Goal: Task Accomplishment & Management: Manage account settings

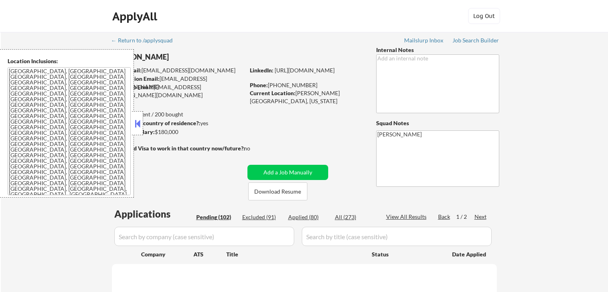
select select ""pending""
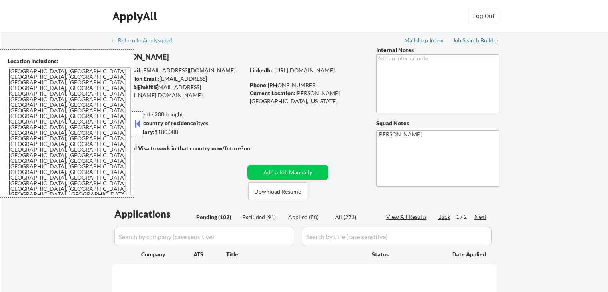
select select ""pending""
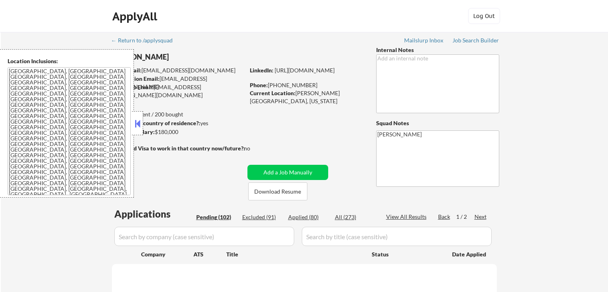
select select ""pending""
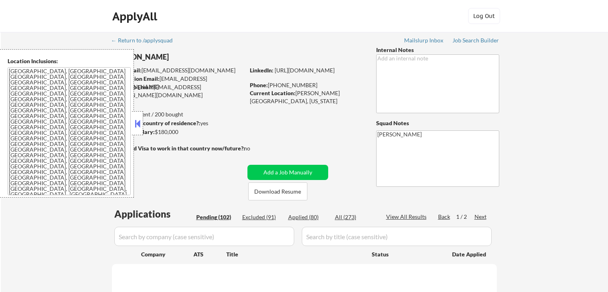
select select ""pending""
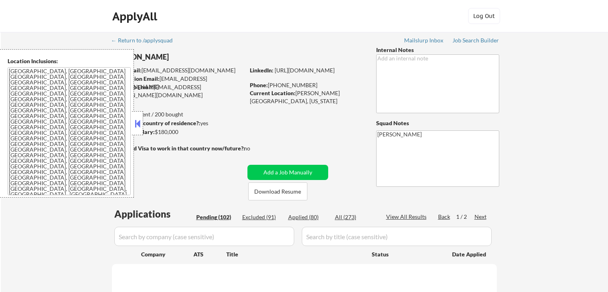
select select ""pending""
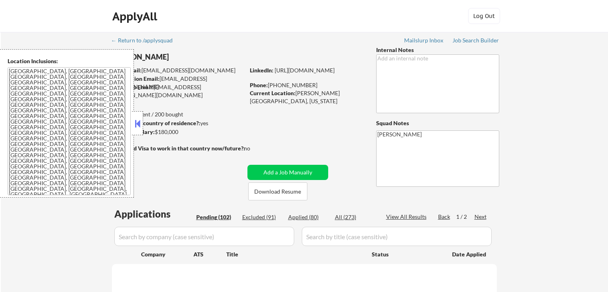
select select ""pending""
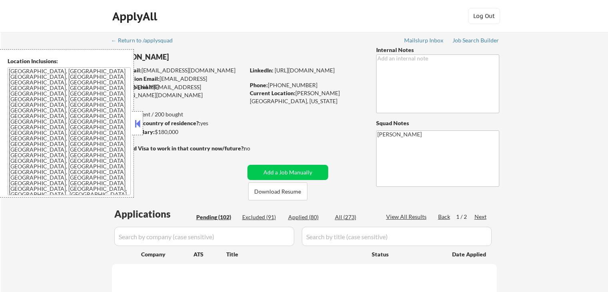
select select ""pending""
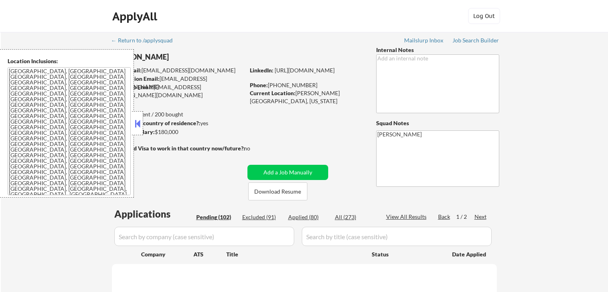
select select ""pending""
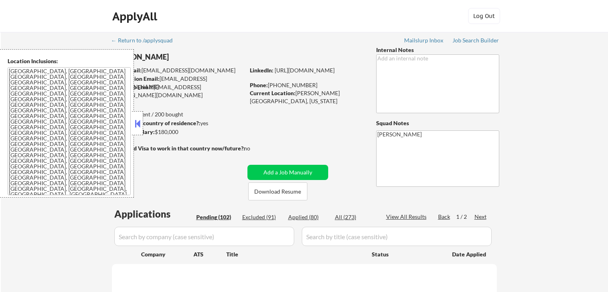
select select ""pending""
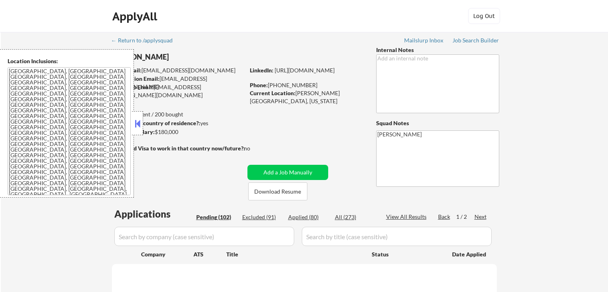
select select ""pending""
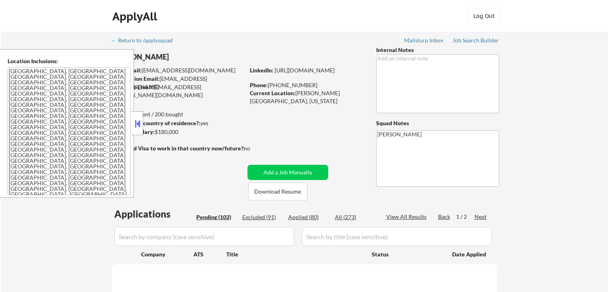
select select ""pending""
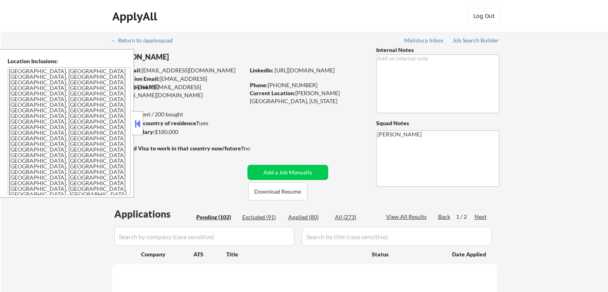
select select ""pending""
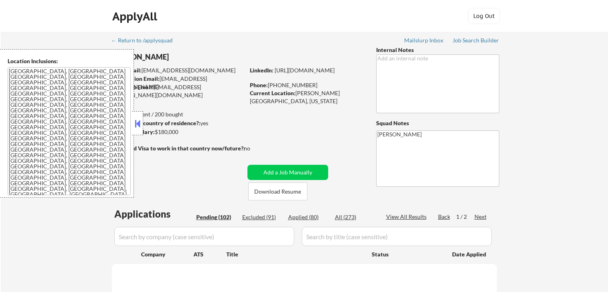
select select ""pending""
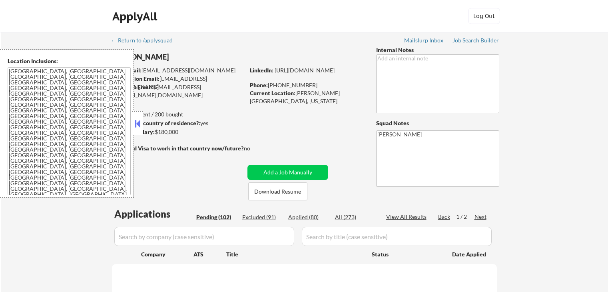
select select ""pending""
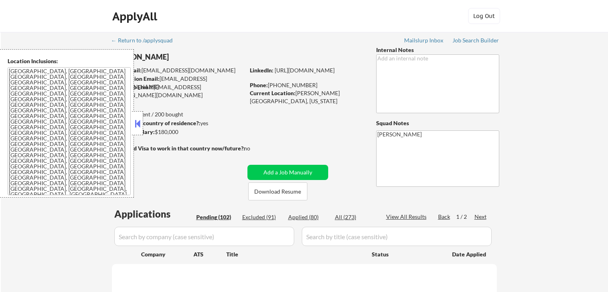
select select ""pending""
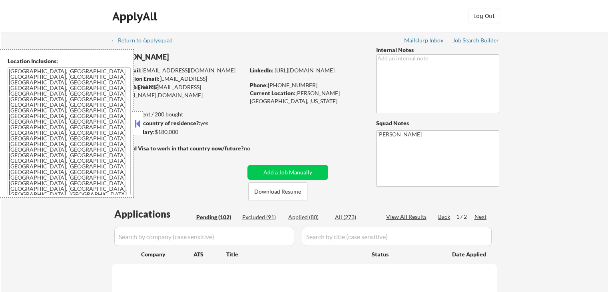
select select ""pending""
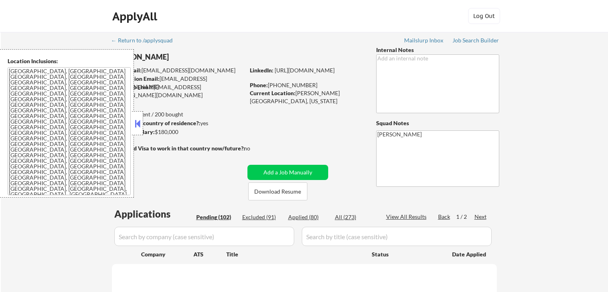
select select ""pending""
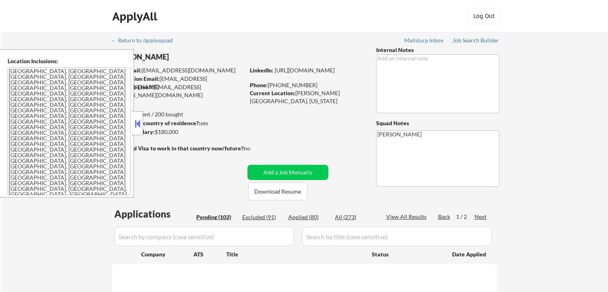
select select ""pending""
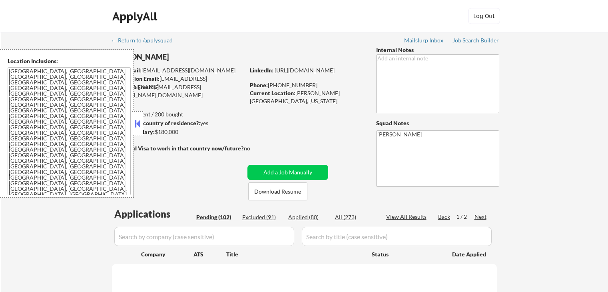
select select ""pending""
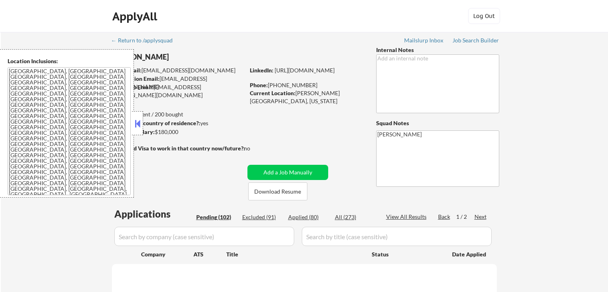
select select ""pending""
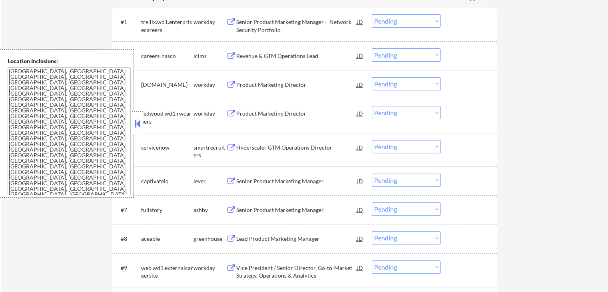
scroll to position [320, 0]
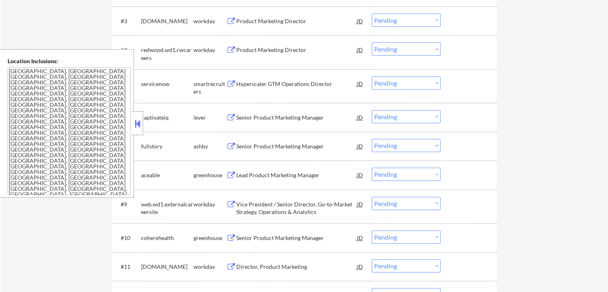
click at [227, 83] on button at bounding box center [231, 84] width 10 height 8
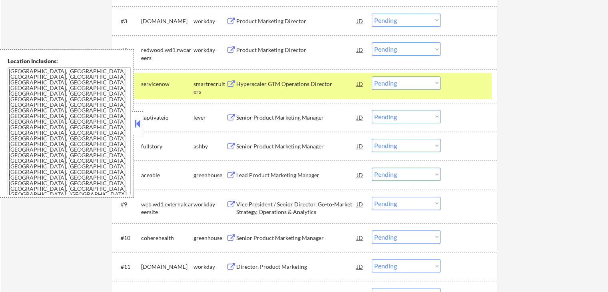
click at [403, 89] on select "Choose an option... Pending Applied Excluded (Questions) Excluded (Expired) Exc…" at bounding box center [406, 82] width 69 height 13
click at [372, 76] on select "Choose an option... Pending Applied Excluded (Questions) Excluded (Expired) Exc…" at bounding box center [406, 82] width 69 height 13
click at [242, 117] on div "Senior Product Marketing Manager" at bounding box center [296, 117] width 121 height 8
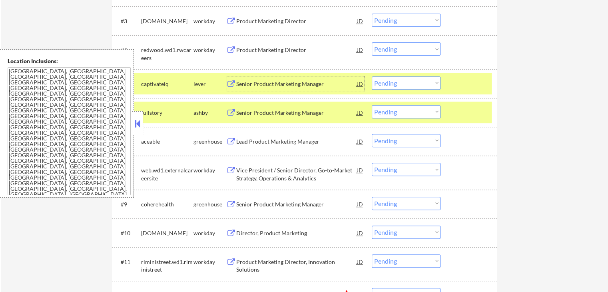
click at [278, 82] on div "Senior Product Marketing Manager" at bounding box center [296, 84] width 121 height 8
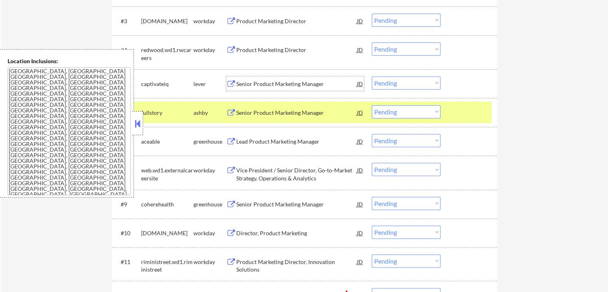
drag, startPoint x: 396, startPoint y: 77, endPoint x: 399, endPoint y: 82, distance: 6.1
click at [397, 77] on select "Choose an option... Pending Applied Excluded (Questions) Excluded (Expired) Exc…" at bounding box center [406, 82] width 69 height 13
click at [372, 76] on select "Choose an option... Pending Applied Excluded (Questions) Excluded (Expired) Exc…" at bounding box center [406, 82] width 69 height 13
click at [262, 117] on div "Senior Product Marketing Manager" at bounding box center [296, 112] width 121 height 14
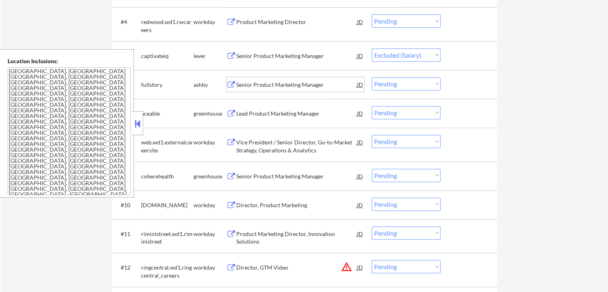
scroll to position [360, 0]
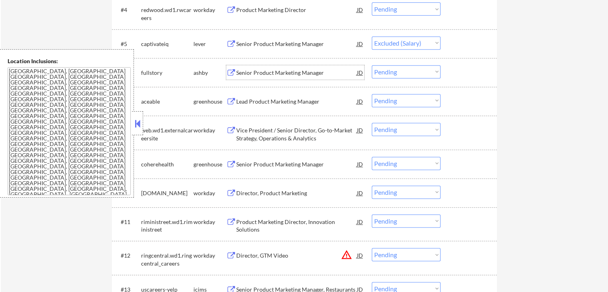
click at [286, 101] on div "Lead Product Marketing Manager" at bounding box center [296, 101] width 121 height 8
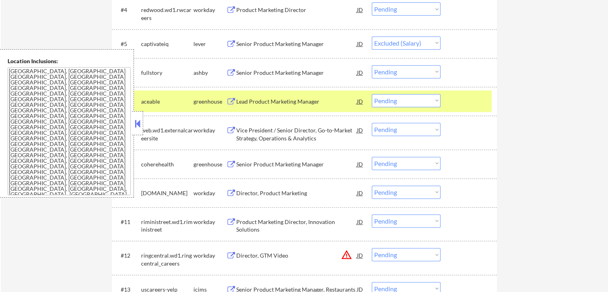
select select ""pending""
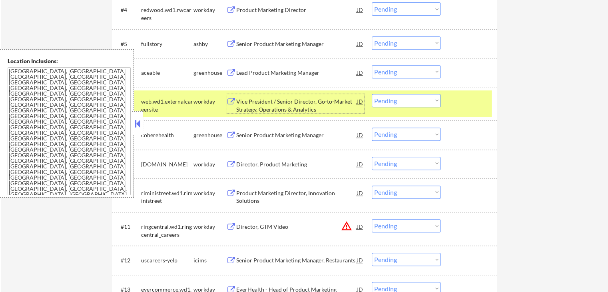
click at [402, 72] on select "Choose an option... Pending Applied Excluded (Questions) Excluded (Expired) Exc…" at bounding box center [406, 71] width 69 height 13
drag, startPoint x: 388, startPoint y: 70, endPoint x: 392, endPoint y: 75, distance: 6.6
click at [390, 70] on select "Choose an option... Pending Applied Excluded (Questions) Excluded (Expired) Exc…" at bounding box center [406, 71] width 69 height 13
click at [372, 65] on select "Choose an option... Pending Applied Excluded (Questions) Excluded (Expired) Exc…" at bounding box center [406, 71] width 69 height 13
click at [405, 39] on select "Choose an option... Pending Applied Excluded (Questions) Excluded (Expired) Exc…" at bounding box center [406, 42] width 69 height 13
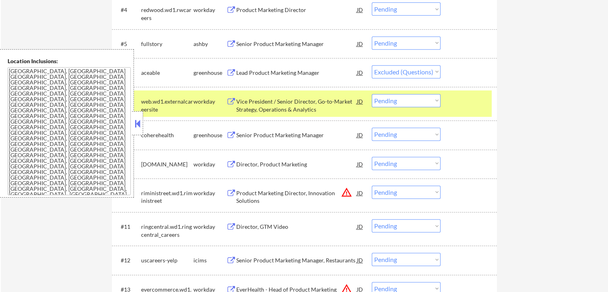
select select ""pending""
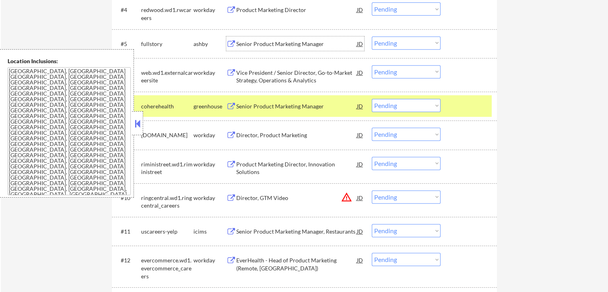
click at [263, 42] on div "Senior Product Marketing Manager" at bounding box center [296, 44] width 121 height 8
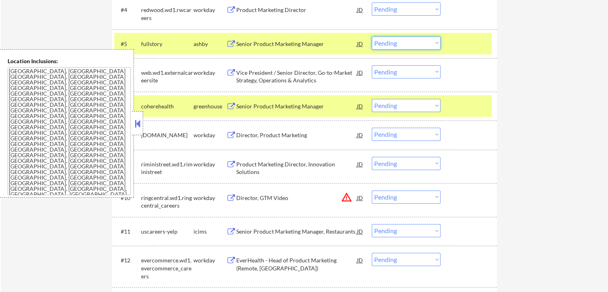
click at [397, 48] on select "Choose an option... Pending Applied Excluded (Questions) Excluded (Expired) Exc…" at bounding box center [406, 42] width 69 height 13
click at [372, 36] on select "Choose an option... Pending Applied Excluded (Questions) Excluded (Expired) Exc…" at bounding box center [406, 42] width 69 height 13
click at [252, 107] on div "Senior Product Marketing Manager" at bounding box center [296, 106] width 121 height 8
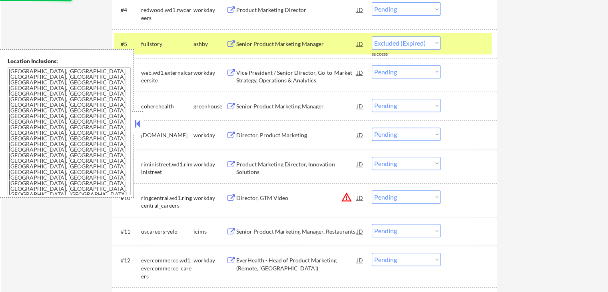
select select ""pending""
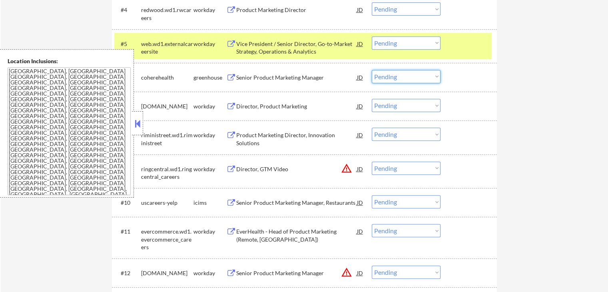
click at [405, 77] on select "Choose an option... Pending Applied Excluded (Questions) Excluded (Expired) Exc…" at bounding box center [406, 76] width 69 height 13
click at [372, 70] on select "Choose an option... Pending Applied Excluded (Questions) Excluded (Expired) Exc…" at bounding box center [406, 76] width 69 height 13
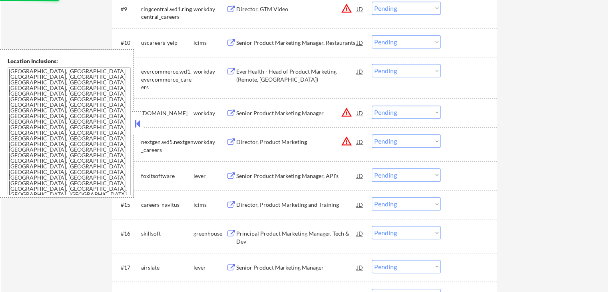
scroll to position [559, 0]
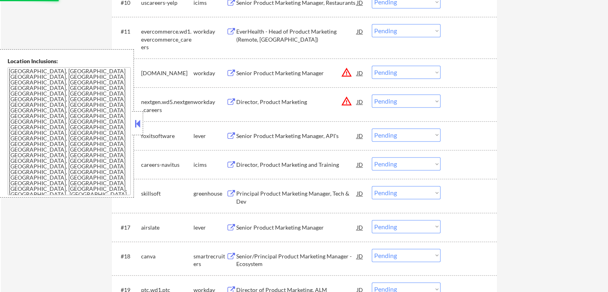
click at [253, 139] on div "Senior Product Marketing Manager, API's" at bounding box center [296, 136] width 121 height 8
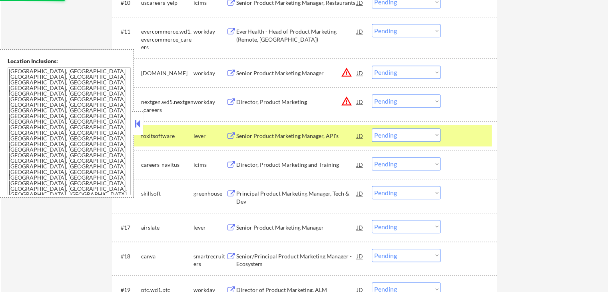
select select ""pending""
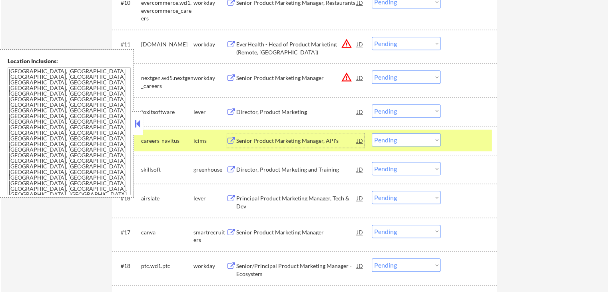
click at [261, 109] on div "Director, Product Marketing" at bounding box center [296, 112] width 121 height 8
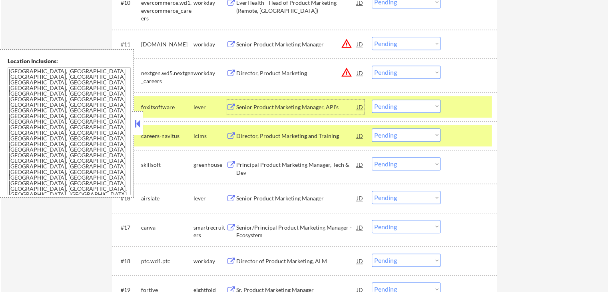
click at [243, 169] on div "Principal Product Marketing Manager, Tech & Dev" at bounding box center [296, 169] width 121 height 16
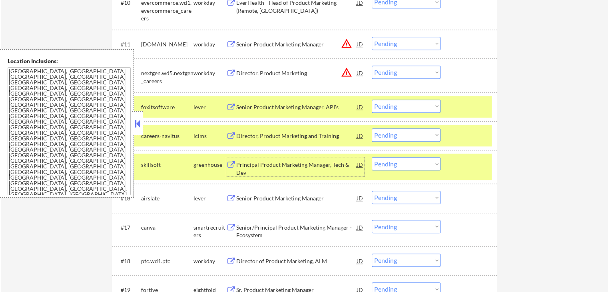
drag, startPoint x: 394, startPoint y: 163, endPoint x: 396, endPoint y: 169, distance: 6.3
click at [395, 165] on select "Choose an option... Pending Applied Excluded (Questions) Excluded (Expired) Exc…" at bounding box center [406, 163] width 69 height 13
click at [372, 157] on select "Choose an option... Pending Applied Excluded (Questions) Excluded (Expired) Exc…" at bounding box center [406, 163] width 69 height 13
select select ""pending""
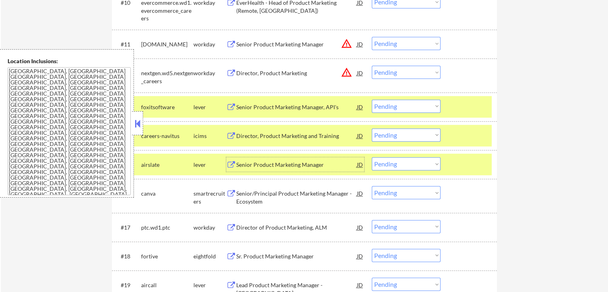
click at [240, 167] on div "Senior Product Marketing Manager" at bounding box center [296, 165] width 121 height 8
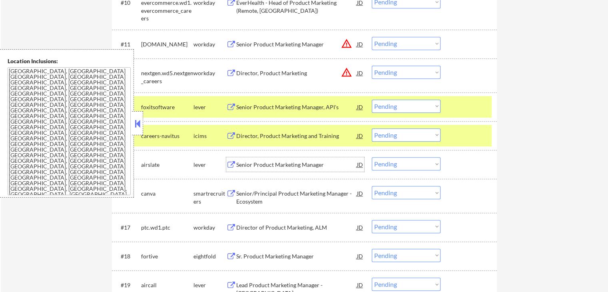
click at [244, 192] on div "Senior/Principal Product Marketing Manager - Ecosystem" at bounding box center [296, 197] width 121 height 16
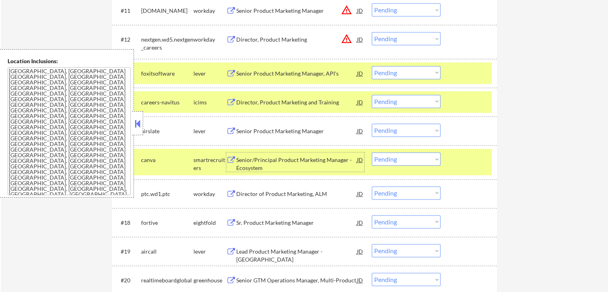
scroll to position [639, 0]
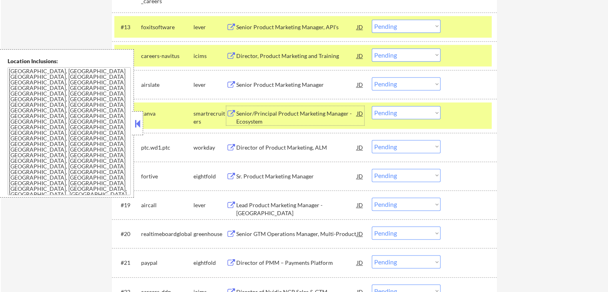
click at [407, 117] on select "Choose an option... Pending Applied Excluded (Questions) Excluded (Expired) Exc…" at bounding box center [406, 112] width 69 height 13
click at [372, 106] on select "Choose an option... Pending Applied Excluded (Questions) Excluded (Expired) Exc…" at bounding box center [406, 112] width 69 height 13
select select ""pending""
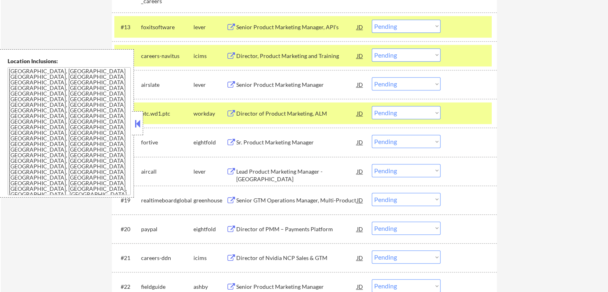
click at [235, 285] on button at bounding box center [231, 287] width 10 height 8
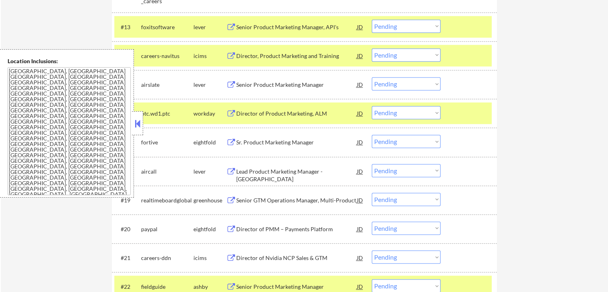
drag, startPoint x: 390, startPoint y: 83, endPoint x: 392, endPoint y: 89, distance: 5.4
click at [390, 83] on select "Choose an option... Pending Applied Excluded (Questions) Excluded (Expired) Exc…" at bounding box center [406, 83] width 69 height 13
click at [372, 77] on select "Choose an option... Pending Applied Excluded (Questions) Excluded (Expired) Exc…" at bounding box center [406, 83] width 69 height 13
select select ""pending""
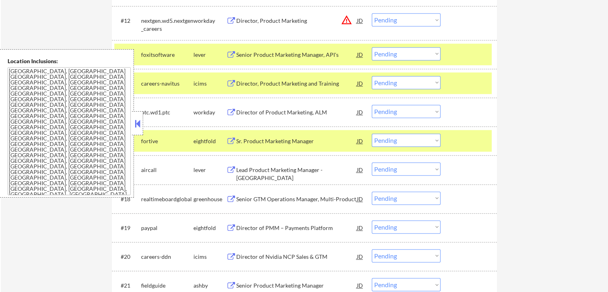
scroll to position [599, 0]
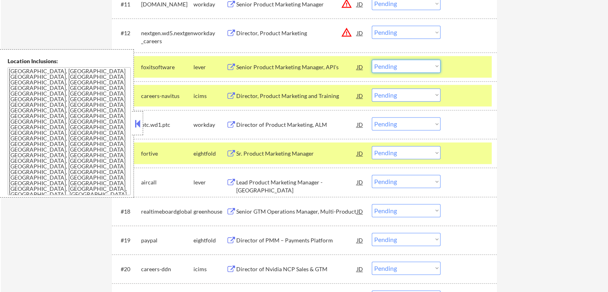
click at [404, 65] on select "Choose an option... Pending Applied Excluded (Questions) Excluded (Expired) Exc…" at bounding box center [406, 66] width 69 height 13
click at [372, 60] on select "Choose an option... Pending Applied Excluded (Questions) Excluded (Expired) Exc…" at bounding box center [406, 66] width 69 height 13
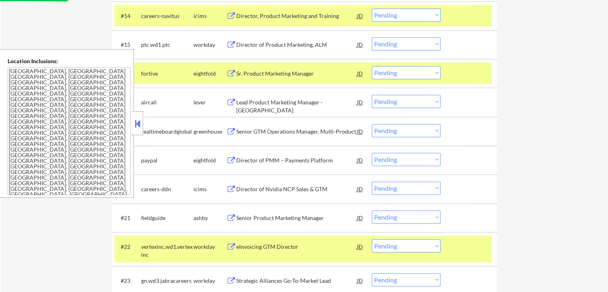
scroll to position [719, 0]
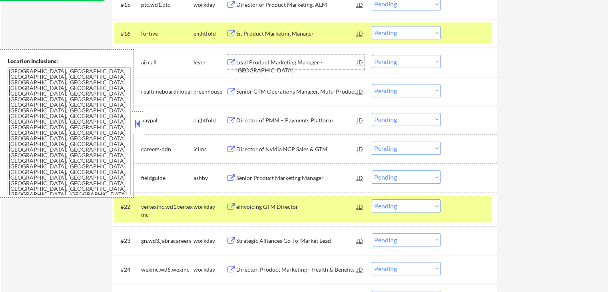
click at [273, 60] on div "Lead Product Marketing Manager - [GEOGRAPHIC_DATA]" at bounding box center [296, 66] width 121 height 16
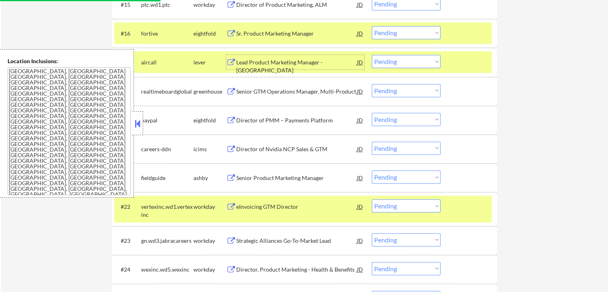
select select ""pending""
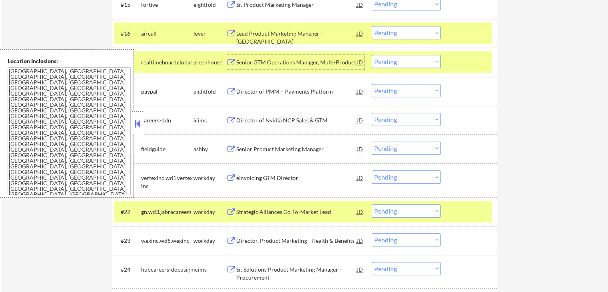
click at [393, 33] on select "Choose an option... Pending Applied Excluded (Questions) Excluded (Expired) Exc…" at bounding box center [406, 32] width 69 height 13
click at [372, 26] on select "Choose an option... Pending Applied Excluded (Questions) Excluded (Expired) Exc…" at bounding box center [406, 32] width 69 height 13
select select ""pending""
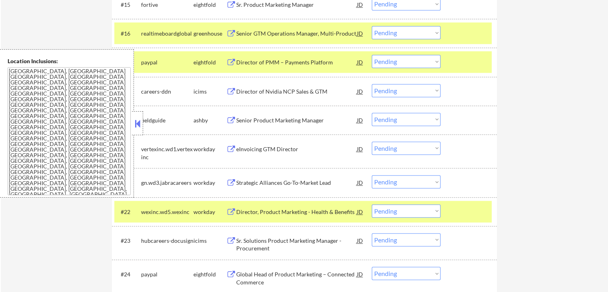
drag, startPoint x: 414, startPoint y: 118, endPoint x: 411, endPoint y: 125, distance: 7.2
click at [414, 118] on select "Choose an option... Pending Applied Excluded (Questions) Excluded (Expired) Exc…" at bounding box center [406, 119] width 69 height 13
click at [372, 113] on select "Choose an option... Pending Applied Excluded (Questions) Excluded (Expired) Exc…" at bounding box center [406, 119] width 69 height 13
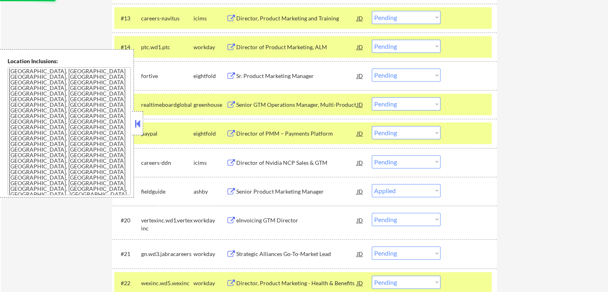
scroll to position [639, 0]
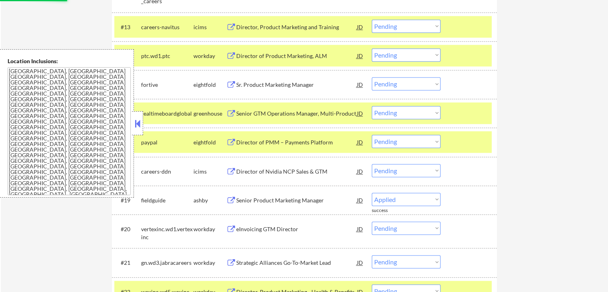
click at [250, 115] on div "Senior GTM Operations Manager, Multi-Product" at bounding box center [296, 113] width 121 height 8
select select ""pending""
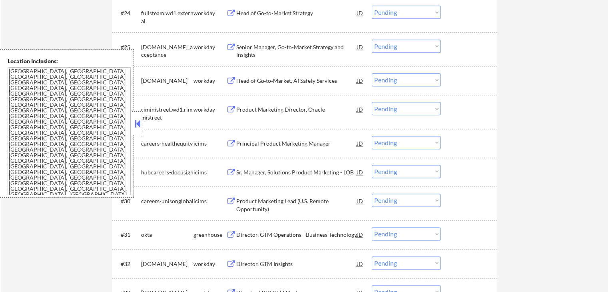
scroll to position [1039, 0]
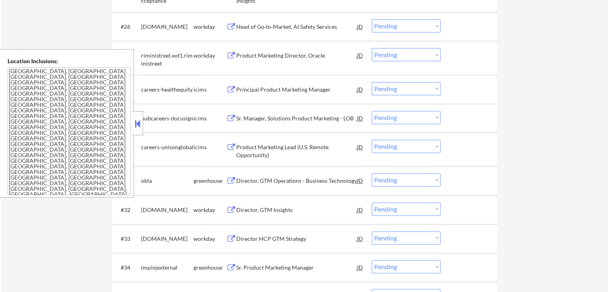
click at [239, 179] on div "Director, GTM Operations - Business Technology" at bounding box center [296, 181] width 121 height 8
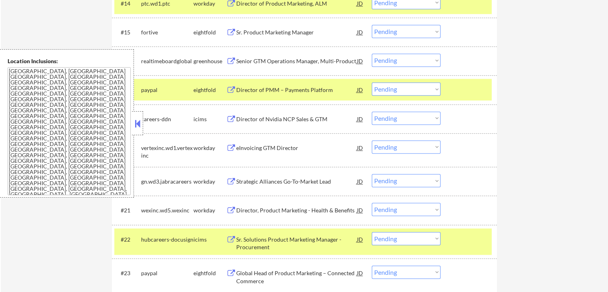
scroll to position [679, 0]
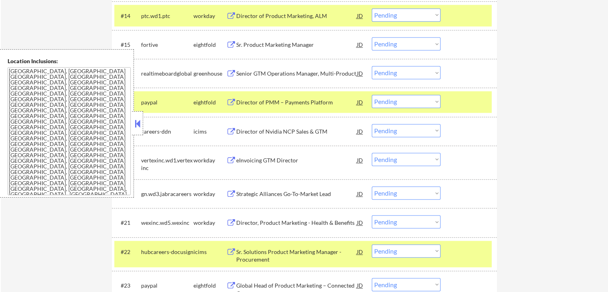
click at [404, 76] on select "Choose an option... Pending Applied Excluded (Questions) Excluded (Expired) Exc…" at bounding box center [406, 72] width 69 height 13
click at [372, 66] on select "Choose an option... Pending Applied Excluded (Questions) Excluded (Expired) Exc…" at bounding box center [406, 72] width 69 height 13
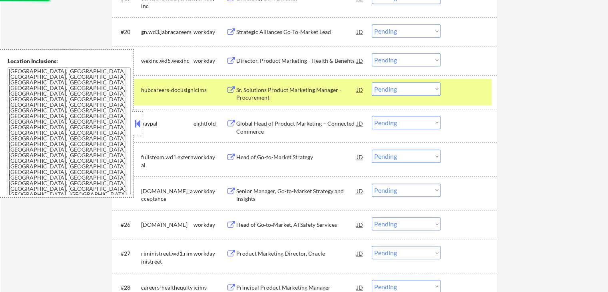
scroll to position [839, 0]
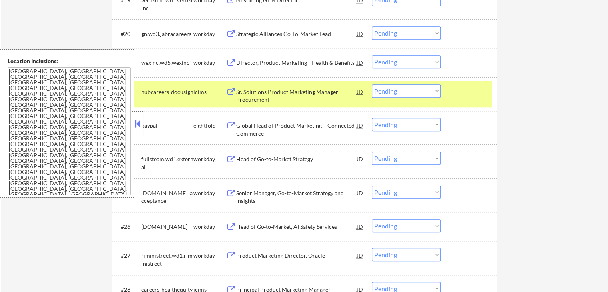
select select ""pending""
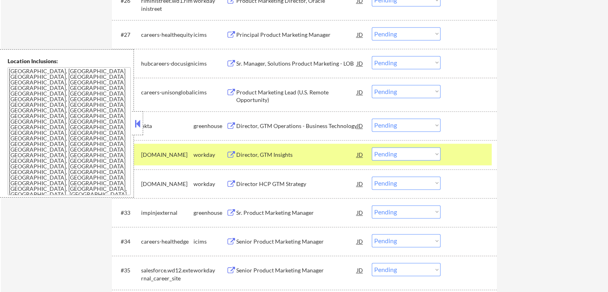
scroll to position [1119, 0]
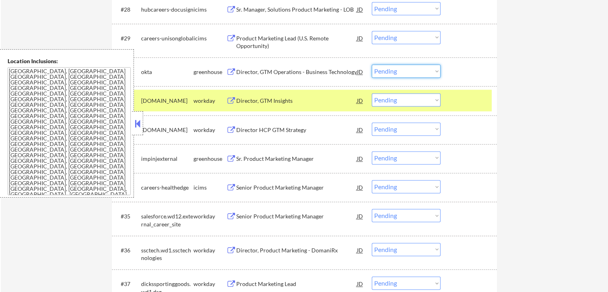
click at [413, 73] on select "Choose an option... Pending Applied Excluded (Questions) Excluded (Expired) Exc…" at bounding box center [406, 70] width 69 height 13
click at [372, 64] on select "Choose an option... Pending Applied Excluded (Questions) Excluded (Expired) Exc…" at bounding box center [406, 70] width 69 height 13
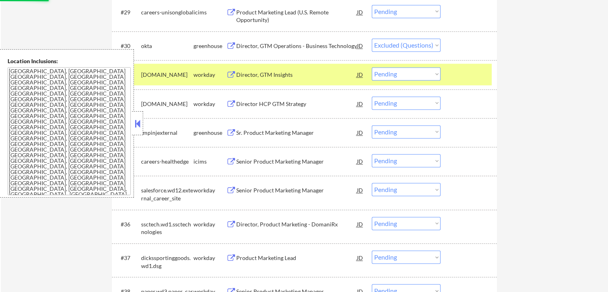
scroll to position [1159, 0]
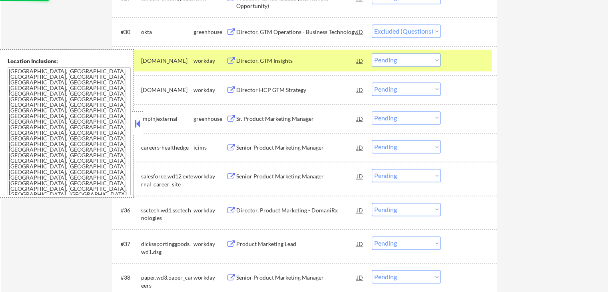
click at [274, 122] on div "Sr. Product Marketing Manager" at bounding box center [296, 119] width 121 height 8
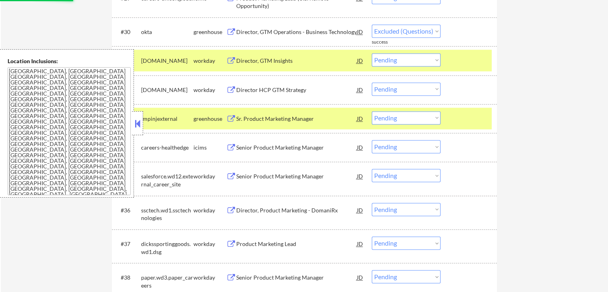
select select ""pending""
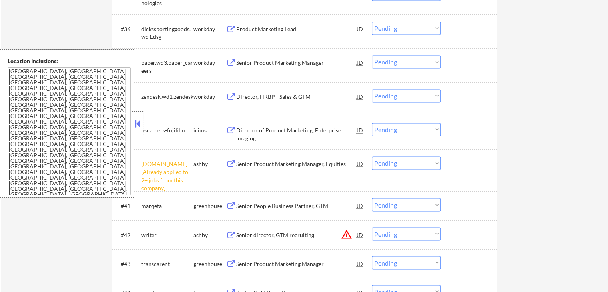
scroll to position [1358, 0]
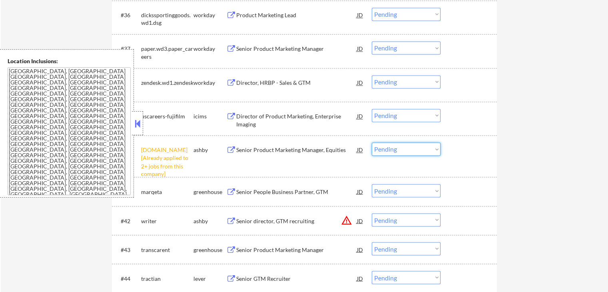
drag, startPoint x: 411, startPoint y: 147, endPoint x: 416, endPoint y: 154, distance: 8.8
click at [413, 149] on select "Choose an option... Pending Applied Excluded (Questions) Excluded (Expired) Exc…" at bounding box center [406, 148] width 69 height 13
click at [372, 142] on select "Choose an option... Pending Applied Excluded (Questions) Excluded (Expired) Exc…" at bounding box center [406, 148] width 69 height 13
click at [244, 188] on div "Senior People Business Partner, GTM" at bounding box center [296, 191] width 121 height 8
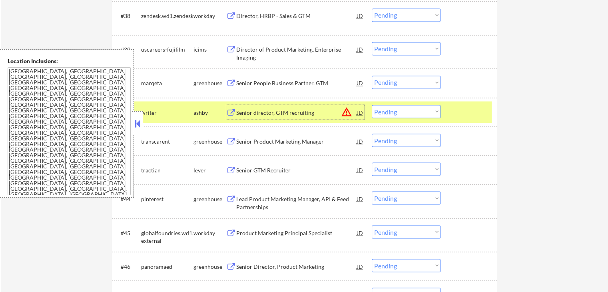
scroll to position [1438, 0]
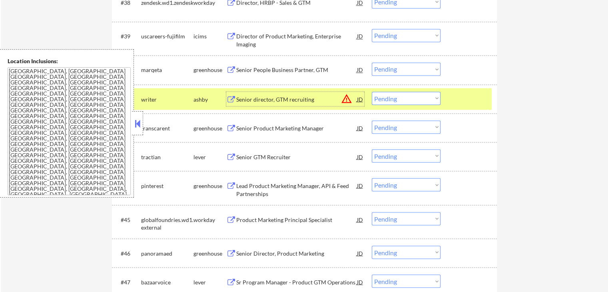
click at [406, 68] on select "Choose an option... Pending Applied Excluded (Questions) Excluded (Expired) Exc…" at bounding box center [406, 68] width 69 height 13
click at [372, 62] on select "Choose an option... Pending Applied Excluded (Questions) Excluded (Expired) Exc…" at bounding box center [406, 68] width 69 height 13
click at [255, 107] on div "#41 writer [PERSON_NAME] Senior director, GTM recruiting JD warning_amber Choos…" at bounding box center [302, 99] width 377 height 22
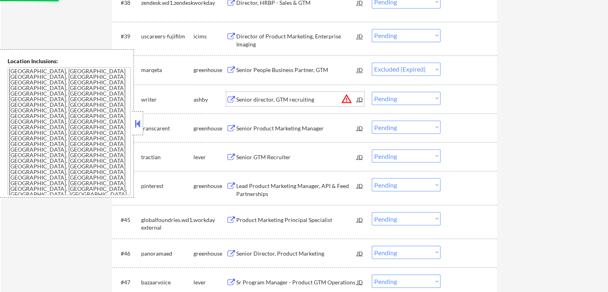
click at [252, 100] on div "Senior director, GTM recruiting" at bounding box center [296, 99] width 121 height 8
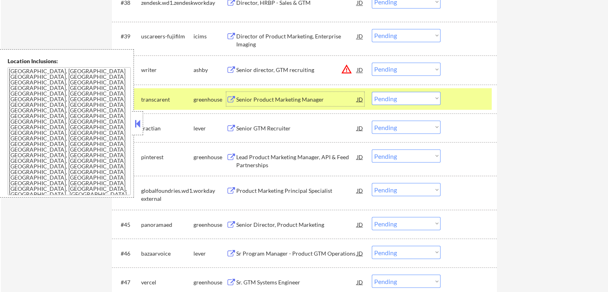
drag, startPoint x: 394, startPoint y: 69, endPoint x: 395, endPoint y: 75, distance: 6.2
click at [394, 69] on select "Choose an option... Pending Applied Excluded (Questions) Excluded (Expired) Exc…" at bounding box center [406, 68] width 69 height 13
click at [372, 62] on select "Choose an option... Pending Applied Excluded (Questions) Excluded (Expired) Exc…" at bounding box center [406, 68] width 69 height 13
click at [267, 92] on div "Senior Product Marketing Manager" at bounding box center [296, 98] width 121 height 14
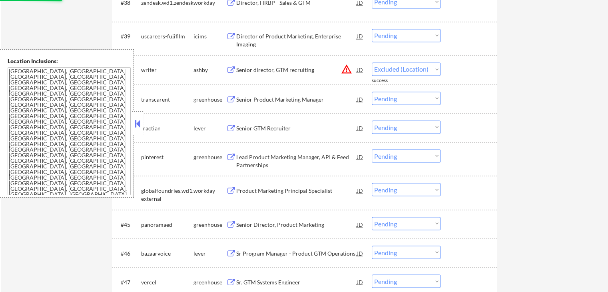
select select ""pending""
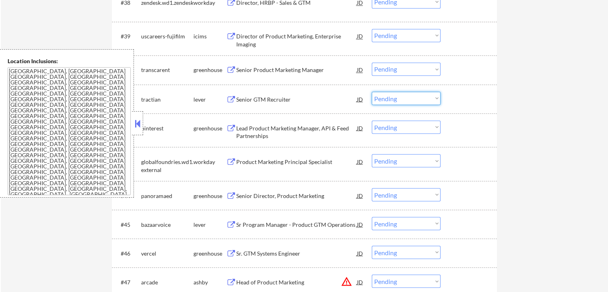
click at [386, 95] on select "Choose an option... Pending Applied Excluded (Questions) Excluded (Expired) Exc…" at bounding box center [406, 97] width 69 height 13
click at [372, 91] on select "Choose an option... Pending Applied Excluded (Questions) Excluded (Expired) Exc…" at bounding box center [406, 97] width 69 height 13
select select ""pending""
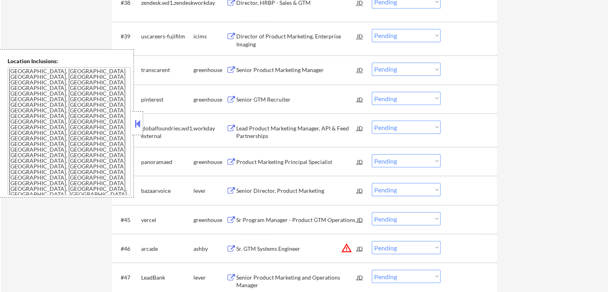
select select ""pending""
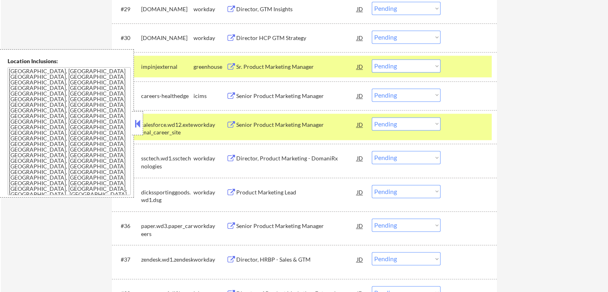
scroll to position [1153, 0]
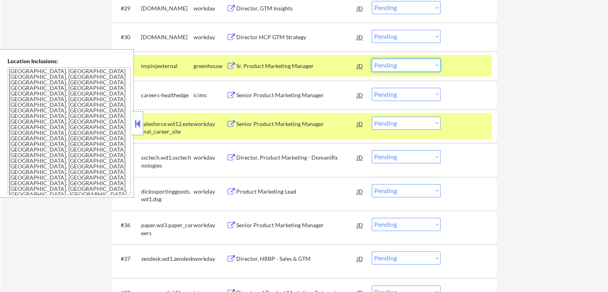
drag, startPoint x: 407, startPoint y: 63, endPoint x: 407, endPoint y: 70, distance: 6.8
click at [407, 63] on select "Choose an option... Pending Applied Excluded (Questions) Excluded (Expired) Exc…" at bounding box center [406, 64] width 69 height 13
click at [372, 58] on select "Choose an option... Pending Applied Excluded (Questions) Excluded (Expired) Exc…" at bounding box center [406, 64] width 69 height 13
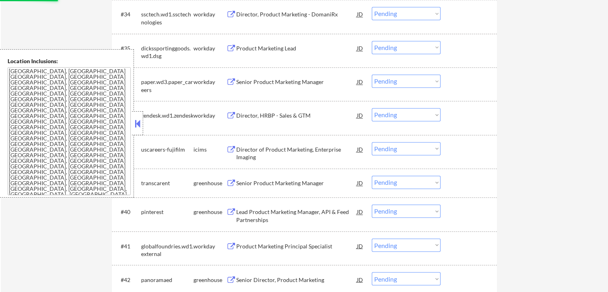
scroll to position [1313, 0]
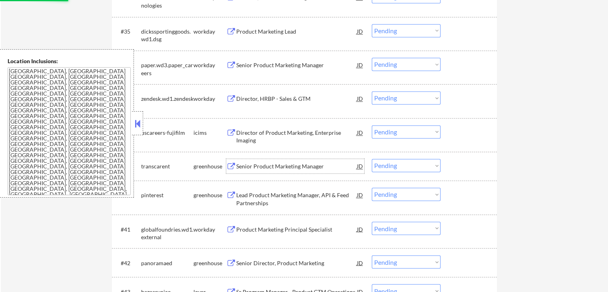
click at [262, 167] on div "Senior Product Marketing Manager" at bounding box center [296, 166] width 121 height 8
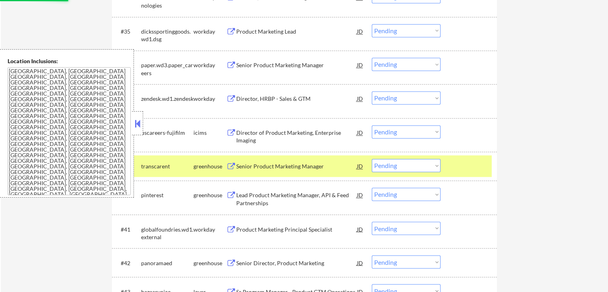
select select ""pending""
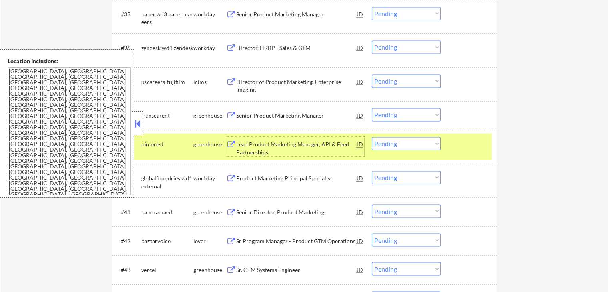
scroll to position [1353, 0]
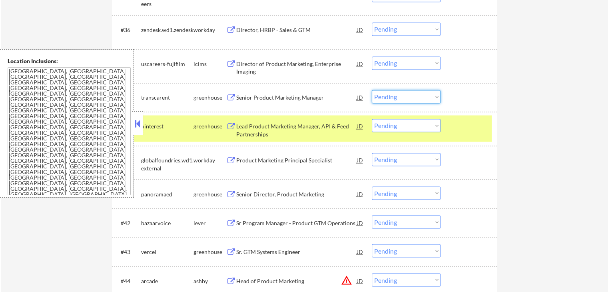
click at [407, 96] on select "Choose an option... Pending Applied Excluded (Questions) Excluded (Expired) Exc…" at bounding box center [406, 96] width 69 height 13
click at [372, 90] on select "Choose an option... Pending Applied Excluded (Questions) Excluded (Expired) Exc…" at bounding box center [406, 96] width 69 height 13
click at [238, 127] on div "Lead Product Marketing Manager, API & Feed Partnerships" at bounding box center [296, 130] width 121 height 16
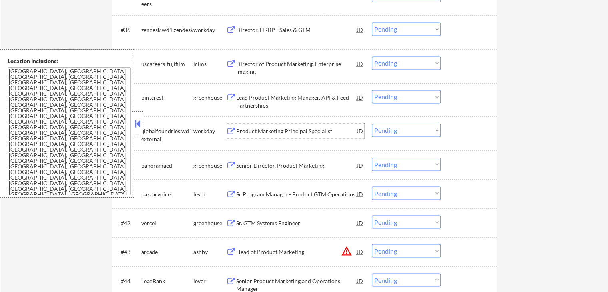
click at [408, 99] on select "Choose an option... Pending Applied Excluded (Questions) Excluded (Expired) Exc…" at bounding box center [406, 96] width 69 height 13
click at [372, 90] on select "Choose an option... Pending Applied Excluded (Questions) Excluded (Expired) Exc…" at bounding box center [406, 96] width 69 height 13
click at [277, 162] on div "Senior Director, Product Marketing" at bounding box center [296, 165] width 121 height 8
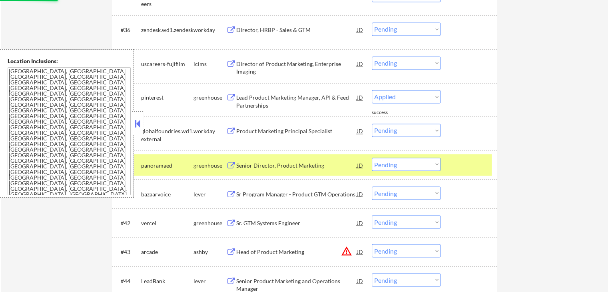
select select ""pending""
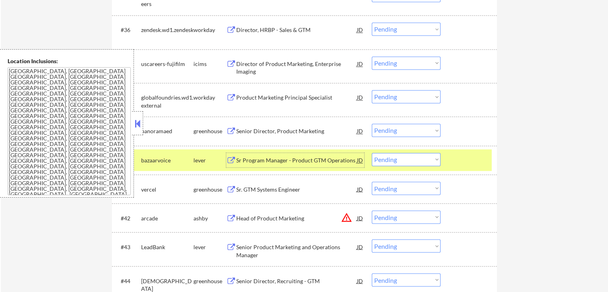
scroll to position [1393, 0]
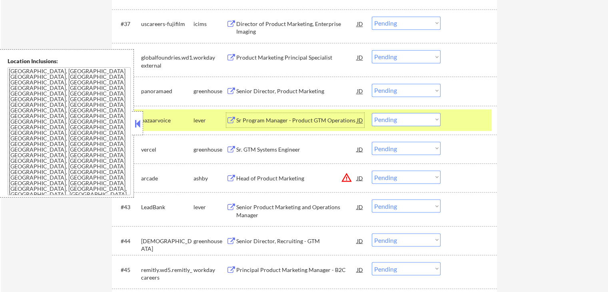
drag, startPoint x: 407, startPoint y: 88, endPoint x: 409, endPoint y: 96, distance: 8.2
click at [407, 88] on select "Choose an option... Pending Applied Excluded (Questions) Excluded (Expired) Exc…" at bounding box center [406, 89] width 69 height 13
click at [372, 83] on select "Choose an option... Pending Applied Excluded (Questions) Excluded (Expired) Exc…" at bounding box center [406, 89] width 69 height 13
click at [297, 119] on div "Sr Program Manager - Product GTM Operations" at bounding box center [296, 120] width 121 height 8
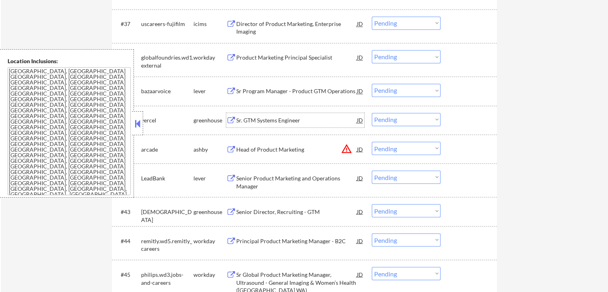
click at [403, 88] on select "Choose an option... Pending Applied Excluded (Questions) Excluded (Expired) Exc…" at bounding box center [406, 89] width 69 height 13
click at [372, 83] on select "Choose an option... Pending Applied Excluded (Questions) Excluded (Expired) Exc…" at bounding box center [406, 89] width 69 height 13
select select ""pending""
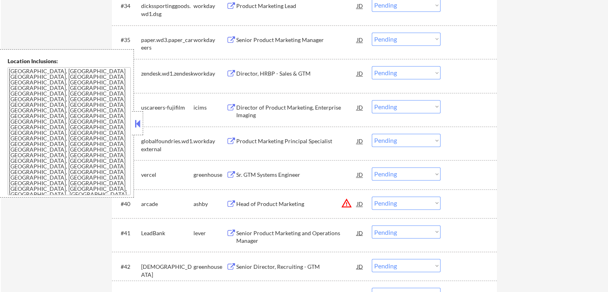
scroll to position [1353, 0]
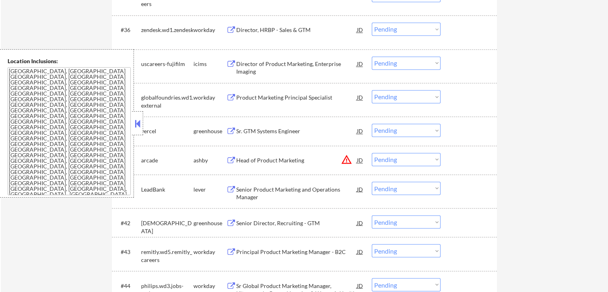
click at [250, 129] on div "Sr. GTM Systems Engineer" at bounding box center [296, 131] width 121 height 8
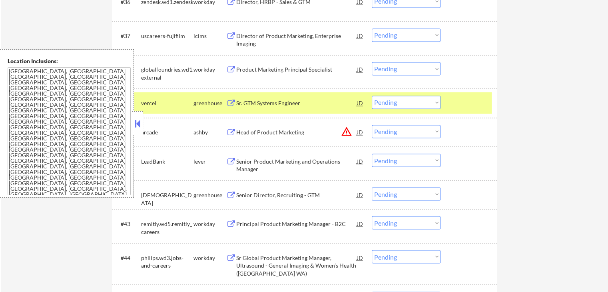
scroll to position [1393, 0]
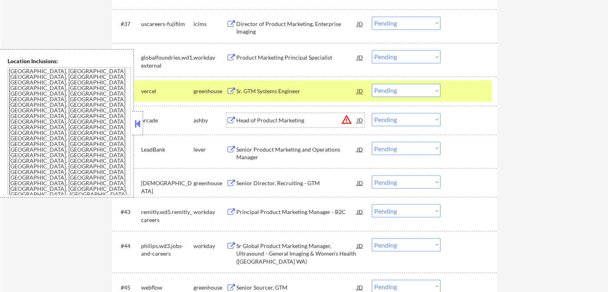
click at [256, 117] on div "Head of Product Marketing" at bounding box center [296, 120] width 121 height 8
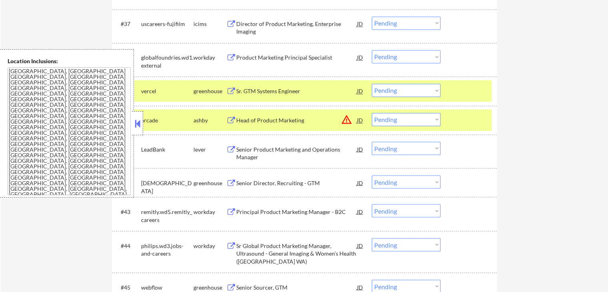
click at [252, 147] on div "Senior Product Marketing and Operations Manager" at bounding box center [296, 153] width 121 height 16
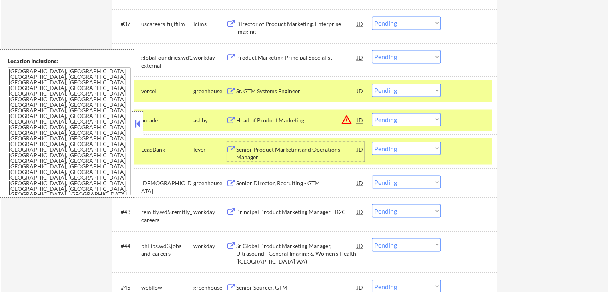
drag, startPoint x: 399, startPoint y: 119, endPoint x: 400, endPoint y: 124, distance: 5.3
click at [399, 119] on select "Choose an option... Pending Applied Excluded (Questions) Excluded (Expired) Exc…" at bounding box center [406, 119] width 69 height 13
select select ""excluded__location_""
click at [372, 113] on select "Choose an option... Pending Applied Excluded (Questions) Excluded (Expired) Exc…" at bounding box center [406, 119] width 69 height 13
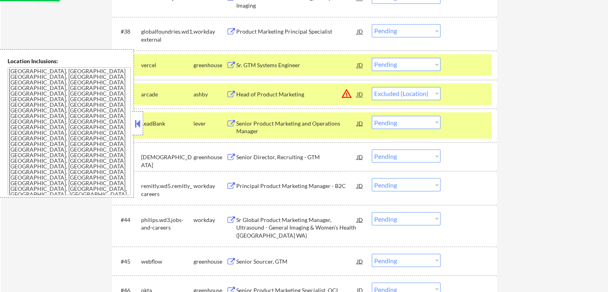
scroll to position [1433, 0]
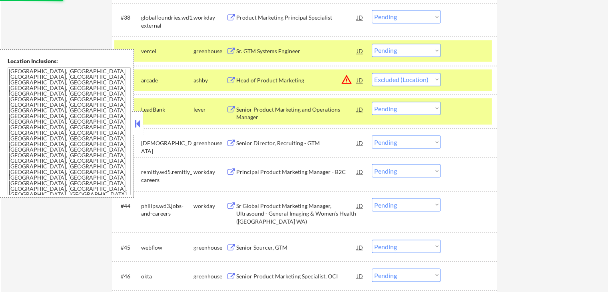
drag, startPoint x: 394, startPoint y: 109, endPoint x: 398, endPoint y: 111, distance: 4.1
click at [394, 109] on select "Choose an option... Pending Applied Excluded (Questions) Excluded (Expired) Exc…" at bounding box center [406, 107] width 69 height 13
select select ""excluded__expired_""
click at [372, 101] on select "Choose an option... Pending Applied Excluded (Questions) Excluded (Expired) Exc…" at bounding box center [406, 107] width 69 height 13
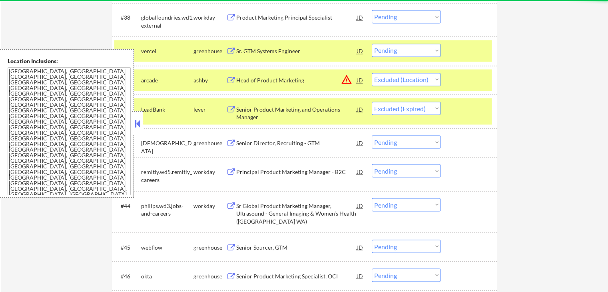
select select ""pending""
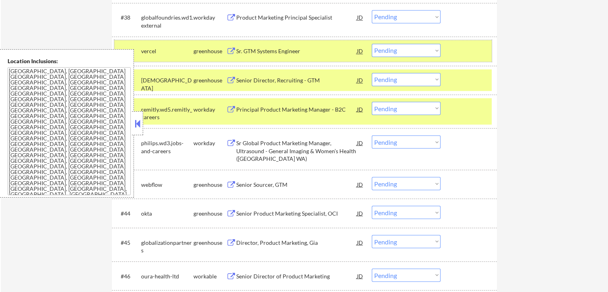
click at [406, 43] on div "#39 vercel greenhouse Sr. GTM Systems Engineer JD Choose an option... Pending A…" at bounding box center [302, 51] width 377 height 22
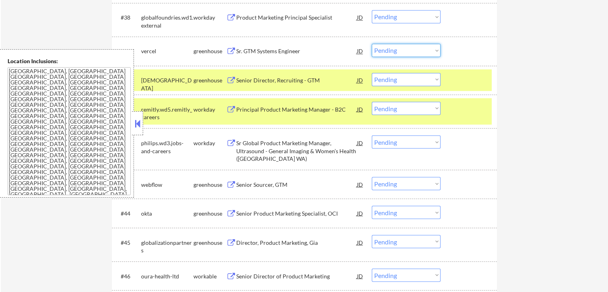
click at [407, 51] on select "Choose an option... Pending Applied Excluded (Questions) Excluded (Expired) Exc…" at bounding box center [406, 50] width 69 height 13
click at [372, 44] on select "Choose an option... Pending Applied Excluded (Questions) Excluded (Expired) Exc…" at bounding box center [406, 50] width 69 height 13
click at [280, 77] on div "Senior Director, Recruiting - GTM" at bounding box center [296, 80] width 121 height 8
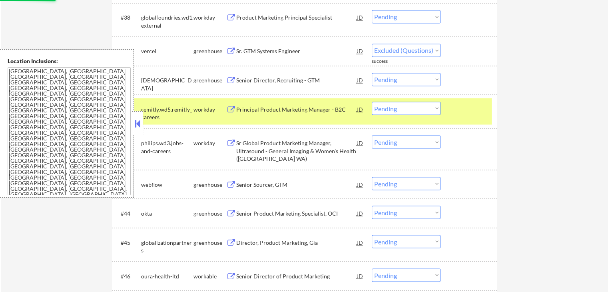
select select ""pending""
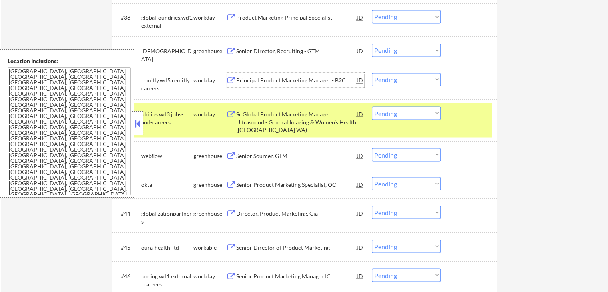
click at [265, 148] on div "Senior Sourcer, GTM" at bounding box center [296, 155] width 121 height 14
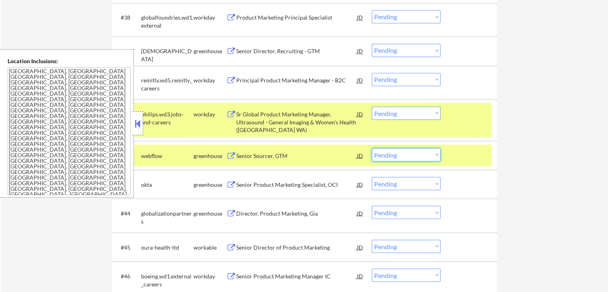
drag, startPoint x: 395, startPoint y: 155, endPoint x: 399, endPoint y: 160, distance: 6.2
click at [395, 155] on select "Choose an option... Pending Applied Excluded (Questions) Excluded (Expired) Exc…" at bounding box center [406, 154] width 69 height 13
click at [372, 148] on select "Choose an option... Pending Applied Excluded (Questions) Excluded (Expired) Exc…" at bounding box center [406, 154] width 69 height 13
select select ""pending""
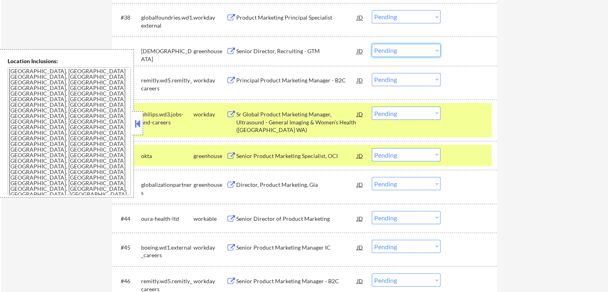
click at [382, 54] on select "Choose an option... Pending Applied Excluded (Questions) Excluded (Expired) Exc…" at bounding box center [406, 50] width 69 height 13
click at [372, 44] on select "Choose an option... Pending Applied Excluded (Questions) Excluded (Expired) Exc…" at bounding box center [406, 50] width 69 height 13
select select ""pending""
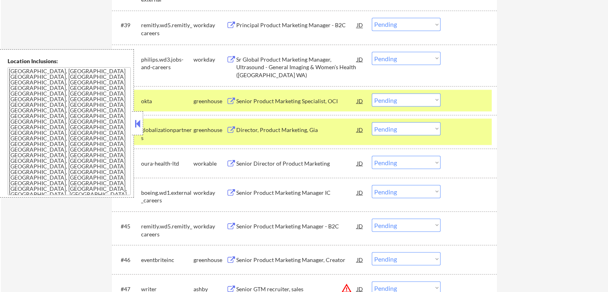
scroll to position [1473, 0]
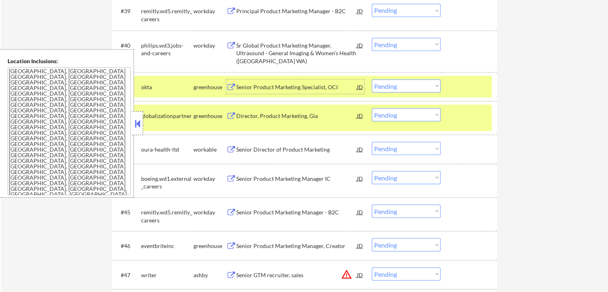
click at [258, 91] on div "Senior Product Marketing Specialist, OCI" at bounding box center [296, 86] width 121 height 14
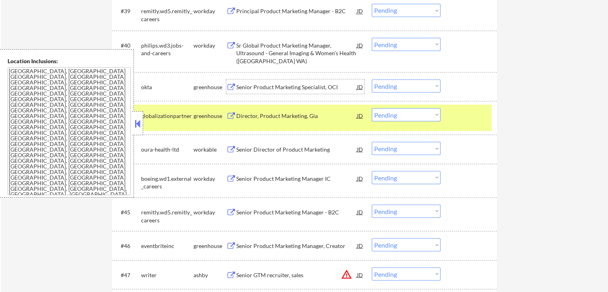
click at [408, 88] on select "Choose an option... Pending Applied Excluded (Questions) Excluded (Expired) Exc…" at bounding box center [406, 85] width 69 height 13
click at [372, 79] on select "Choose an option... Pending Applied Excluded (Questions) Excluded (Expired) Exc…" at bounding box center [406, 85] width 69 height 13
click at [257, 146] on div "Senior Director of Product Marketing" at bounding box center [296, 149] width 121 height 8
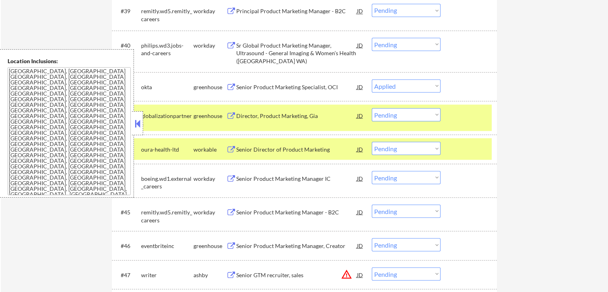
select select ""pending""
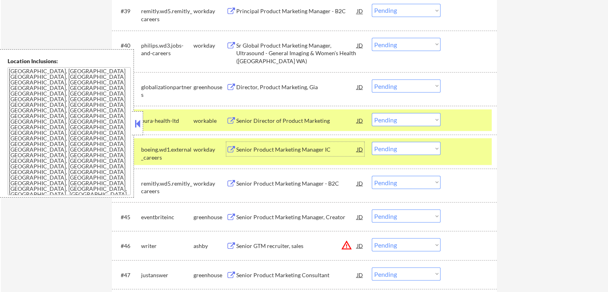
click at [402, 115] on select "Choose an option... Pending Applied Excluded (Questions) Excluded (Expired) Exc…" at bounding box center [406, 119] width 69 height 13
click at [372, 113] on select "Choose an option... Pending Applied Excluded (Questions) Excluded (Expired) Exc…" at bounding box center [406, 119] width 69 height 13
click at [311, 79] on div "#41 globalizationpartners greenhouse Director, Product Marketing, Gia JD warnin…" at bounding box center [302, 89] width 377 height 26
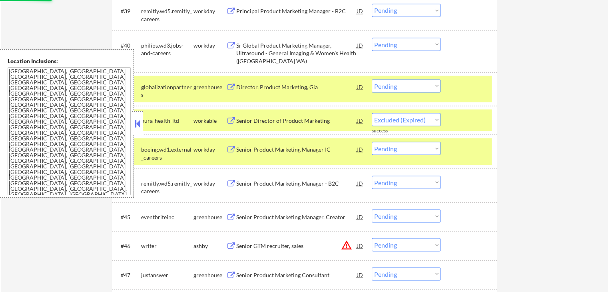
click at [310, 85] on div "Director, Product Marketing, Gia" at bounding box center [296, 87] width 121 height 8
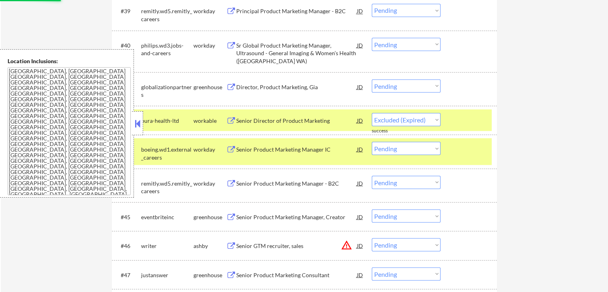
select select ""pending""
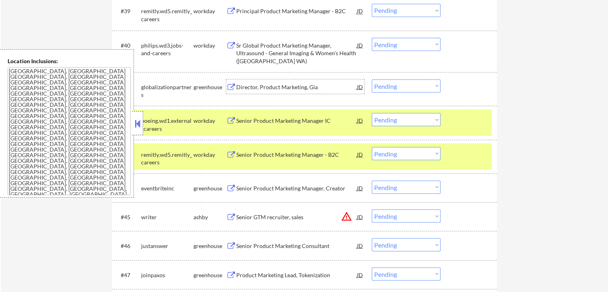
click at [407, 87] on select "Choose an option... Pending Applied Excluded (Questions) Excluded (Expired) Exc…" at bounding box center [406, 85] width 69 height 13
click at [372, 79] on select "Choose an option... Pending Applied Excluded (Questions) Excluded (Expired) Exc…" at bounding box center [406, 85] width 69 height 13
click at [256, 183] on div "Senior Product Marketing Manager, Creator" at bounding box center [296, 187] width 121 height 14
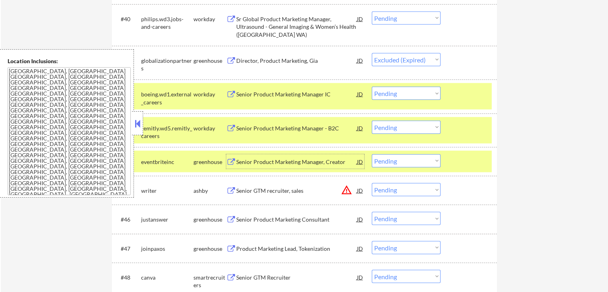
scroll to position [1513, 0]
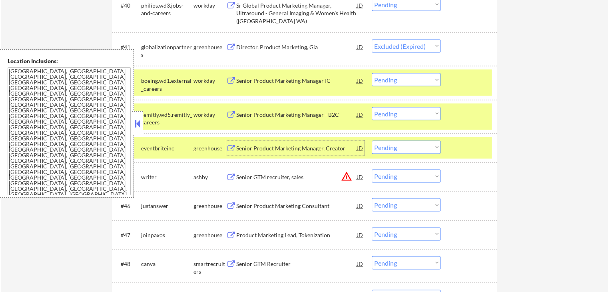
select select ""pending""
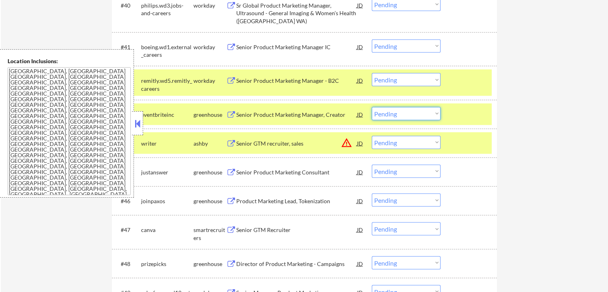
click at [399, 117] on select "Choose an option... Pending Applied Excluded (Questions) Excluded (Expired) Exc…" at bounding box center [406, 113] width 69 height 13
click at [372, 107] on select "Choose an option... Pending Applied Excluded (Questions) Excluded (Expired) Exc…" at bounding box center [406, 113] width 69 height 13
click at [255, 147] on div "Senior GTM recruiter, sales" at bounding box center [296, 142] width 121 height 14
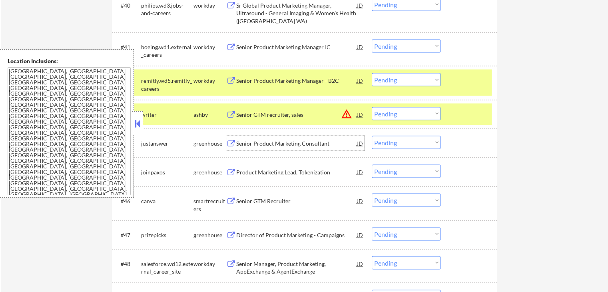
click at [400, 119] on select "Choose an option... Pending Applied Excluded (Questions) Excluded (Expired) Exc…" at bounding box center [406, 113] width 69 height 13
click at [372, 107] on select "Choose an option... Pending Applied Excluded (Questions) Excluded (Expired) Exc…" at bounding box center [406, 113] width 69 height 13
click at [266, 144] on div "Senior Product Marketing Consultant" at bounding box center [296, 143] width 121 height 8
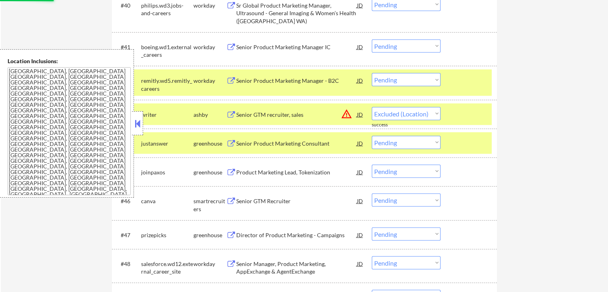
select select ""pending""
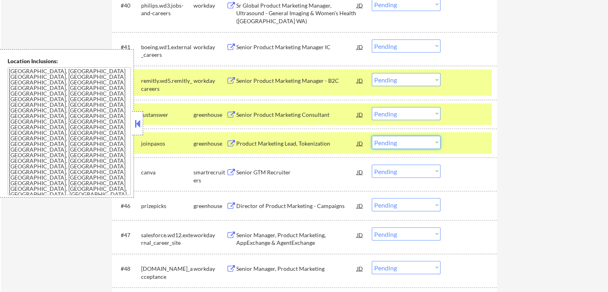
click at [403, 141] on select "Choose an option... Pending Applied Excluded (Questions) Excluded (Expired) Exc…" at bounding box center [406, 141] width 69 height 13
click at [372, 135] on select "Choose an option... Pending Applied Excluded (Questions) Excluded (Expired) Exc…" at bounding box center [406, 141] width 69 height 13
click at [261, 115] on div "Senior Product Marketing Consultant" at bounding box center [296, 114] width 121 height 8
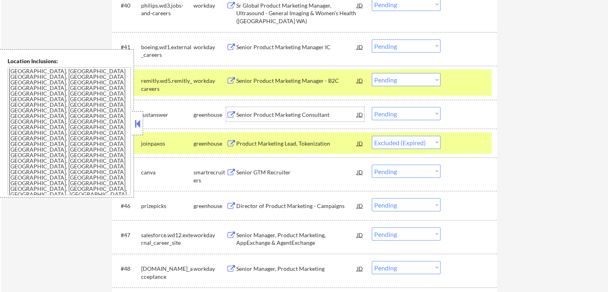
select select ""pending""
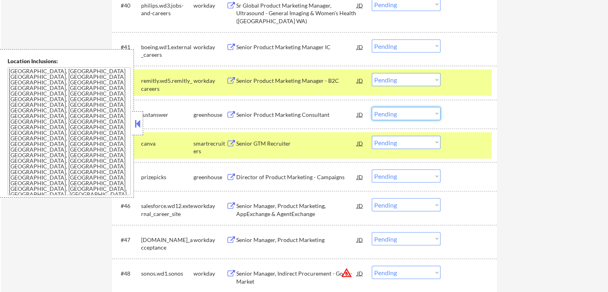
drag, startPoint x: 413, startPoint y: 114, endPoint x: 416, endPoint y: 118, distance: 5.4
click at [413, 114] on select "Choose an option... Pending Applied Excluded (Questions) Excluded (Expired) Exc…" at bounding box center [406, 113] width 69 height 13
click at [288, 117] on div "Senior Product Marketing Consultant" at bounding box center [296, 114] width 121 height 8
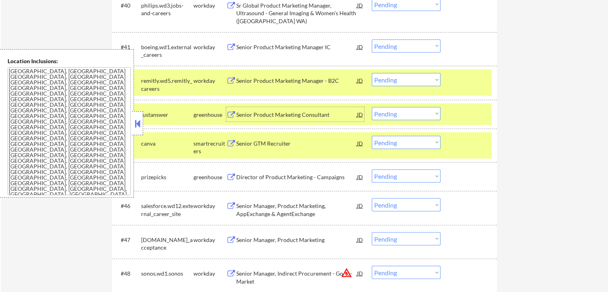
click at [409, 117] on select "Choose an option... Pending Applied Excluded (Questions) Excluded (Expired) Exc…" at bounding box center [406, 113] width 69 height 13
click at [372, 107] on select "Choose an option... Pending Applied Excluded (Questions) Excluded (Expired) Exc…" at bounding box center [406, 113] width 69 height 13
click at [253, 143] on div "Senior GTM Recruiter" at bounding box center [296, 143] width 121 height 8
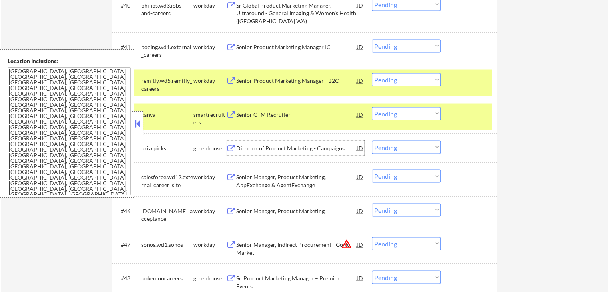
click at [407, 115] on select "Choose an option... Pending Applied Excluded (Questions) Excluded (Expired) Exc…" at bounding box center [406, 113] width 69 height 13
click at [372, 107] on select "Choose an option... Pending Applied Excluded (Questions) Excluded (Expired) Exc…" at bounding box center [406, 113] width 69 height 13
click at [288, 149] on div "Director of Product Marketing - Campaigns" at bounding box center [296, 148] width 121 height 8
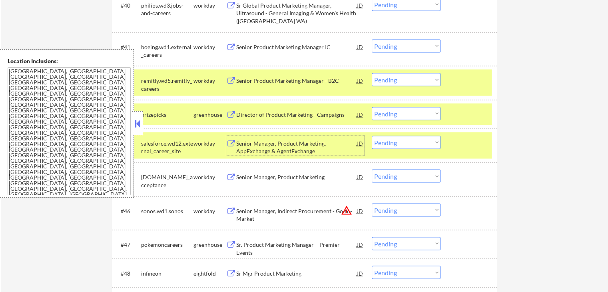
click at [403, 120] on div "#43 prizepicks greenhouse Director of Product Marketing - Campaigns JD warning_…" at bounding box center [302, 114] width 377 height 22
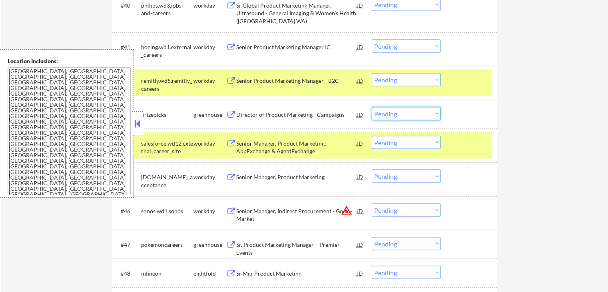
drag, startPoint x: 409, startPoint y: 113, endPoint x: 410, endPoint y: 117, distance: 4.5
click at [409, 113] on select "Choose an option... Pending Applied Excluded (Questions) Excluded (Expired) Exc…" at bounding box center [406, 113] width 69 height 13
click at [372, 107] on select "Choose an option... Pending Applied Excluded (Questions) Excluded (Expired) Exc…" at bounding box center [406, 113] width 69 height 13
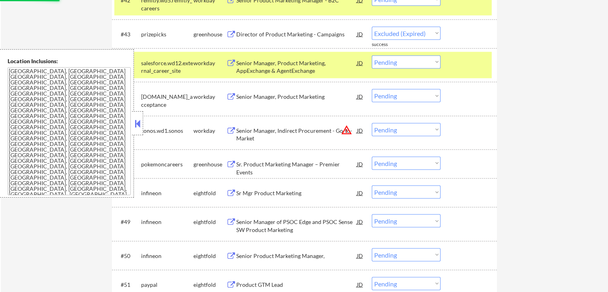
click at [249, 164] on div "Sr. Product Marketing Manager – Premier Events" at bounding box center [296, 168] width 121 height 16
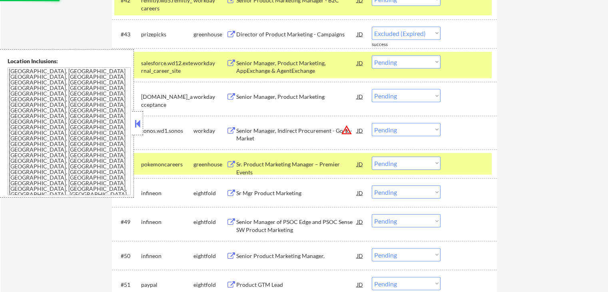
select select ""pending""
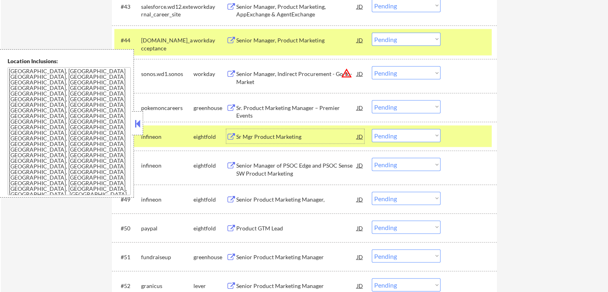
scroll to position [1633, 0]
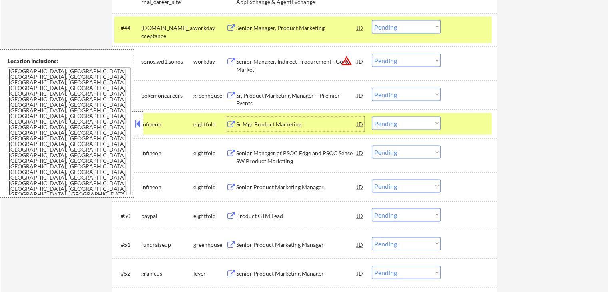
drag, startPoint x: 413, startPoint y: 93, endPoint x: 412, endPoint y: 100, distance: 6.9
click at [413, 93] on select "Choose an option... Pending Applied Excluded (Questions) Excluded (Expired) Exc…" at bounding box center [406, 94] width 69 height 13
click at [372, 88] on select "Choose an option... Pending Applied Excluded (Questions) Excluded (Expired) Exc…" at bounding box center [406, 94] width 69 height 13
select select ""pending""
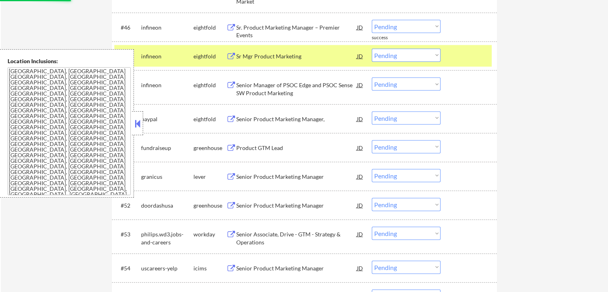
scroll to position [1713, 0]
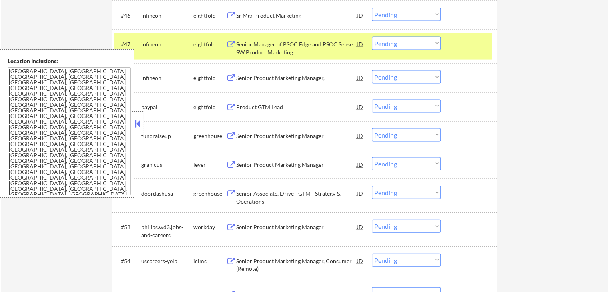
click at [263, 137] on div "Senior Product Marketing Manager" at bounding box center [296, 136] width 121 height 8
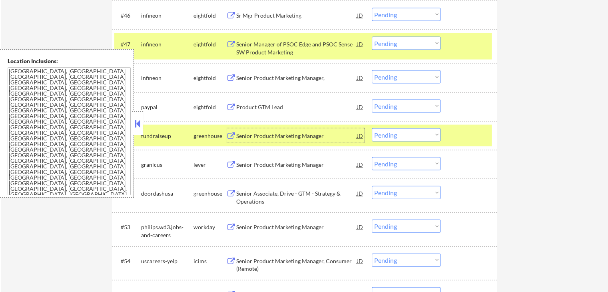
click at [401, 137] on select "Choose an option... Pending Applied Excluded (Questions) Excluded (Expired) Exc…" at bounding box center [406, 134] width 69 height 13
click at [372, 128] on select "Choose an option... Pending Applied Excluded (Questions) Excluded (Expired) Exc…" at bounding box center [406, 134] width 69 height 13
click at [238, 167] on div "Senior Product Marketing Manager" at bounding box center [296, 165] width 121 height 8
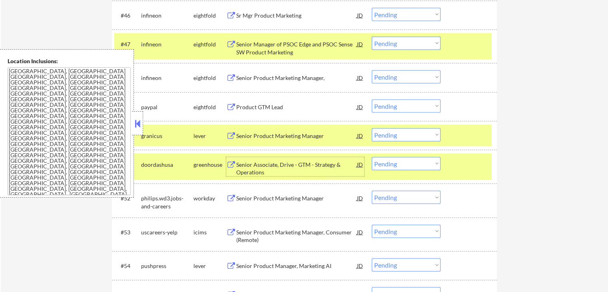
scroll to position [1753, 0]
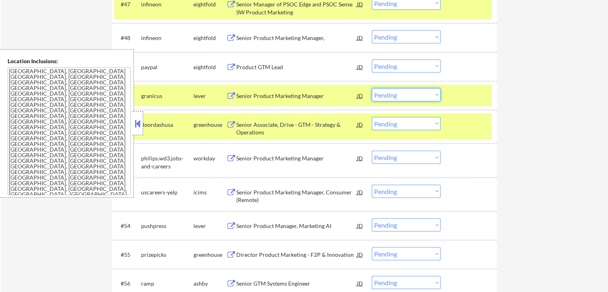
click at [409, 93] on select "Choose an option... Pending Applied Excluded (Questions) Excluded (Expired) Exc…" at bounding box center [406, 94] width 69 height 13
select select ""excluded__salary_""
click at [372, 88] on select "Choose an option... Pending Applied Excluded (Questions) Excluded (Expired) Exc…" at bounding box center [406, 94] width 69 height 13
click at [238, 125] on div "Senior Associate, Drive - GTM - Strategy & Operations" at bounding box center [296, 129] width 121 height 16
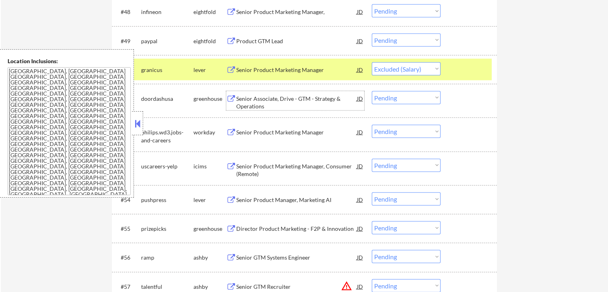
scroll to position [1793, 0]
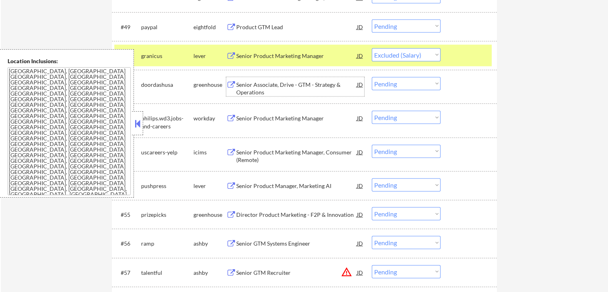
click at [404, 83] on select "Choose an option... Pending Applied Excluded (Questions) Excluded (Expired) Exc…" at bounding box center [406, 83] width 69 height 13
select select ""excluded__expired_""
click at [372, 77] on select "Choose an option... Pending Applied Excluded (Questions) Excluded (Expired) Exc…" at bounding box center [406, 83] width 69 height 13
select select ""pending""
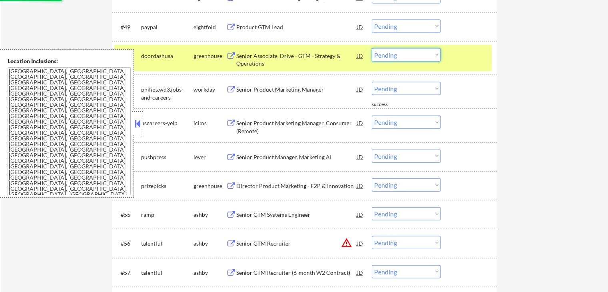
click at [392, 52] on select "Choose an option... Pending Applied Excluded (Questions) Excluded (Expired) Exc…" at bounding box center [406, 54] width 69 height 13
drag, startPoint x: 230, startPoint y: 87, endPoint x: 412, endPoint y: 89, distance: 182.6
click at [412, 89] on div "#51 philips.wd3.jobs-and-careers workday Senior Product Marketing Manager JD wa…" at bounding box center [302, 91] width 377 height 19
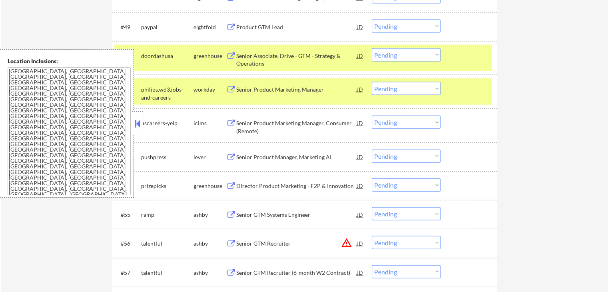
click at [389, 54] on select "Choose an option... Pending Applied Excluded (Questions) Excluded (Expired) Exc…" at bounding box center [406, 54] width 69 height 13
click at [372, 48] on select "Choose an option... Pending Applied Excluded (Questions) Excluded (Expired) Exc…" at bounding box center [406, 54] width 69 height 13
click at [240, 162] on div "Senior Product Manager, Marketing AI" at bounding box center [296, 156] width 121 height 14
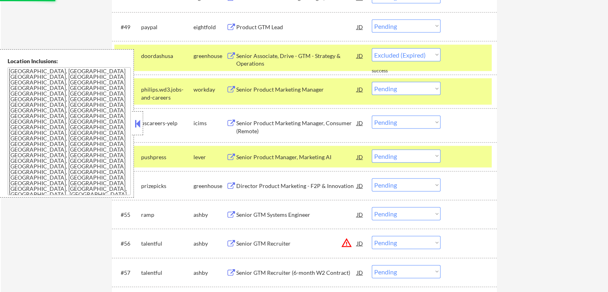
select select ""pending""
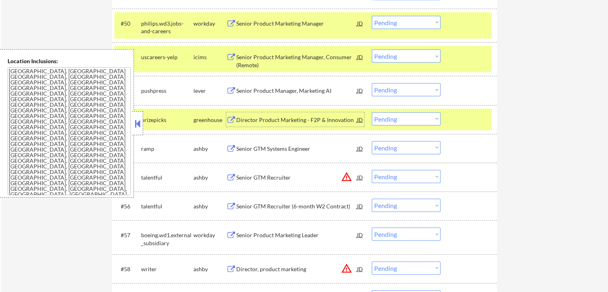
scroll to position [1872, 0]
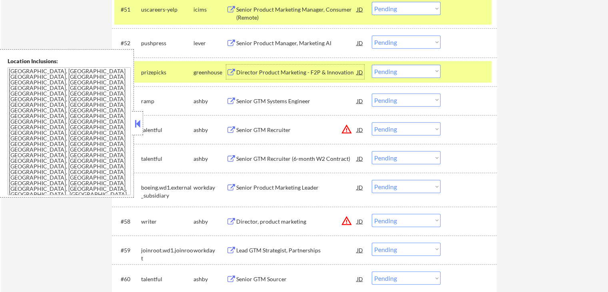
click at [404, 41] on select "Choose an option... Pending Applied Excluded (Questions) Excluded (Expired) Exc…" at bounding box center [406, 42] width 69 height 13
click at [372, 36] on select "Choose an option... Pending Applied Excluded (Questions) Excluded (Expired) Exc…" at bounding box center [406, 42] width 69 height 13
click at [229, 71] on button at bounding box center [231, 73] width 10 height 8
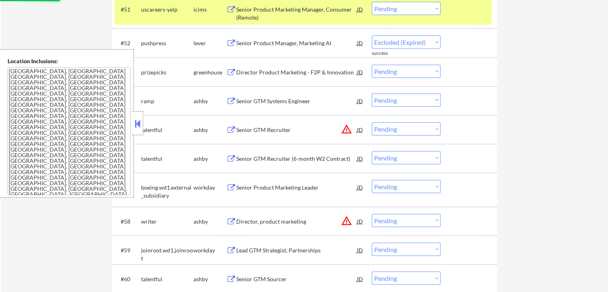
select select ""pending""
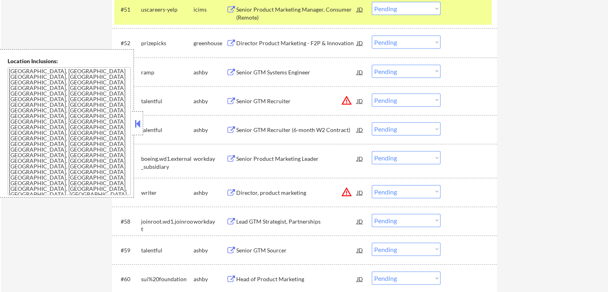
click at [244, 69] on div "Senior GTM Systems Engineer" at bounding box center [296, 72] width 121 height 8
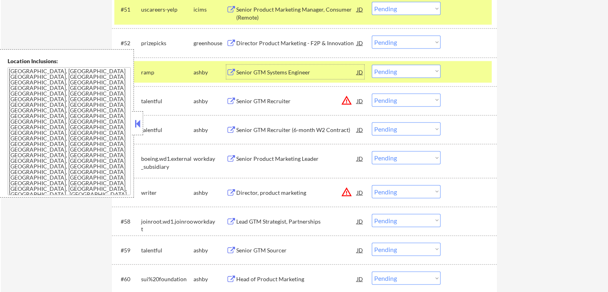
click at [396, 72] on select "Choose an option... Pending Applied Excluded (Questions) Excluded (Expired) Exc…" at bounding box center [406, 71] width 69 height 13
click at [372, 65] on select "Choose an option... Pending Applied Excluded (Questions) Excluded (Expired) Exc…" at bounding box center [406, 71] width 69 height 13
drag, startPoint x: 405, startPoint y: 37, endPoint x: 407, endPoint y: 45, distance: 8.5
click at [405, 37] on select "Choose an option... Pending Applied Excluded (Questions) Excluded (Expired) Exc…" at bounding box center [406, 42] width 69 height 13
select select ""pending""
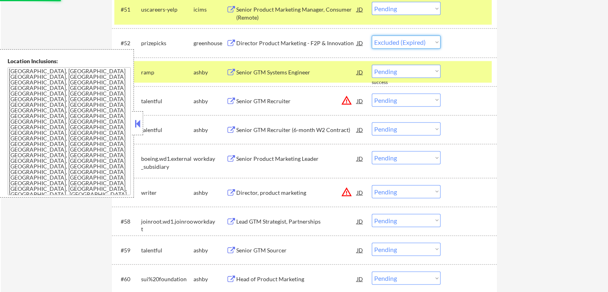
click at [372, 36] on select "Choose an option... Pending Applied Excluded (Questions) Excluded (Expired) Exc…" at bounding box center [406, 42] width 69 height 13
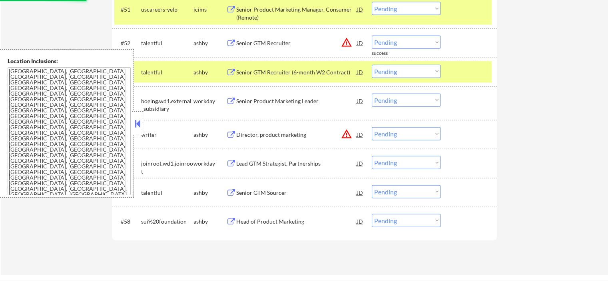
click at [248, 44] on div "Senior GTM Recruiter" at bounding box center [296, 43] width 121 height 8
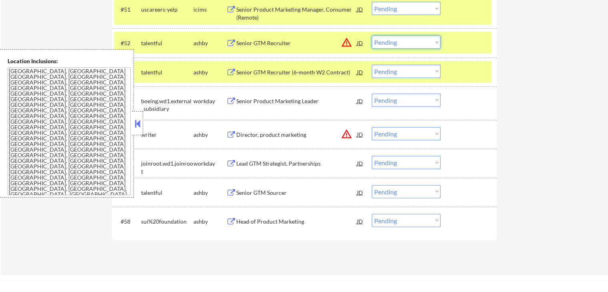
click at [416, 39] on select "Choose an option... Pending Applied Excluded (Questions) Excluded (Expired) Exc…" at bounding box center [406, 42] width 69 height 13
click at [372, 36] on select "Choose an option... Pending Applied Excluded (Questions) Excluded (Expired) Exc…" at bounding box center [406, 42] width 69 height 13
click at [259, 71] on div "Senior GTM Recruiter (6-month W2 Contract)" at bounding box center [296, 72] width 121 height 8
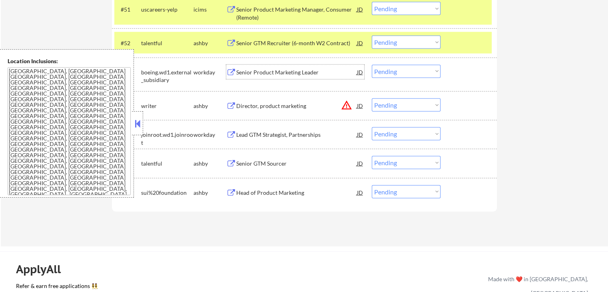
drag, startPoint x: 409, startPoint y: 44, endPoint x: 411, endPoint y: 48, distance: 4.8
click at [411, 44] on select "Choose an option... Pending Applied Excluded (Questions) Excluded (Expired) Exc…" at bounding box center [406, 42] width 69 height 13
select select ""applied""
click at [372, 36] on select "Choose an option... Pending Applied Excluded (Questions) Excluded (Expired) Exc…" at bounding box center [406, 42] width 69 height 13
click at [268, 105] on div "Director, product marketing" at bounding box center [296, 106] width 121 height 8
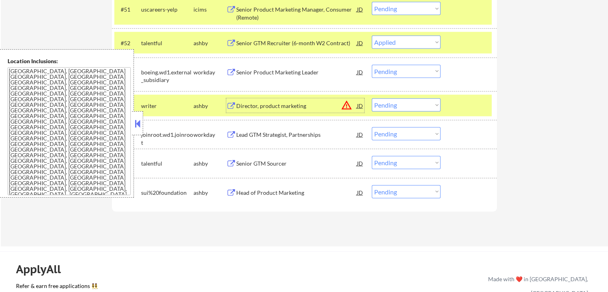
click at [419, 104] on select "Choose an option... Pending Applied Excluded (Questions) Excluded (Expired) Exc…" at bounding box center [406, 104] width 69 height 13
select select ""excluded__expired_""
click at [372, 98] on select "Choose an option... Pending Applied Excluded (Questions) Excluded (Expired) Exc…" at bounding box center [406, 104] width 69 height 13
click at [254, 161] on div "Senior GTM Sourcer" at bounding box center [296, 163] width 121 height 8
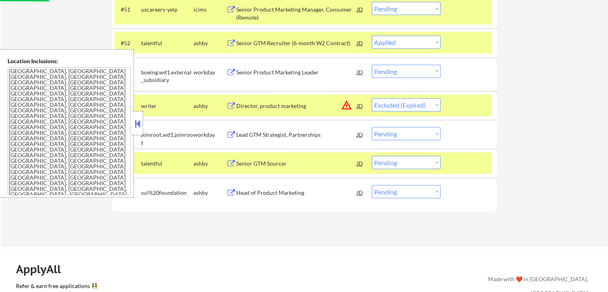
select select ""pending""
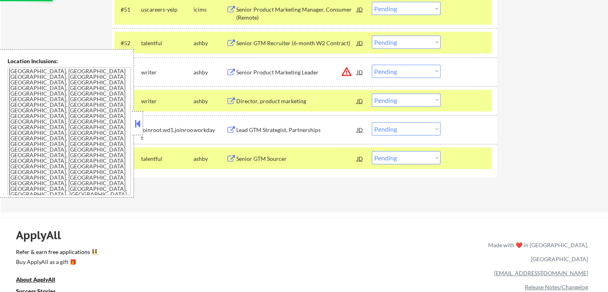
select select ""pending""
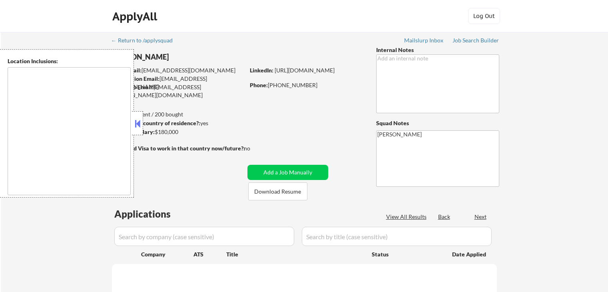
type textarea "[GEOGRAPHIC_DATA], [GEOGRAPHIC_DATA] [GEOGRAPHIC_DATA], [GEOGRAPHIC_DATA] [GEOG…"
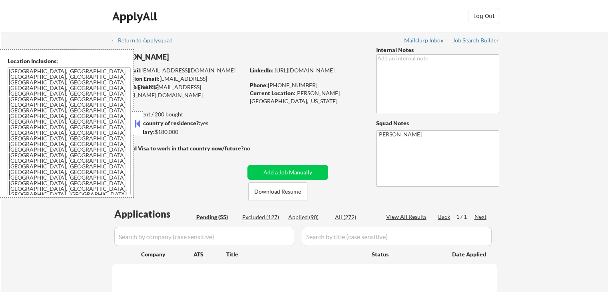
select select ""pending""
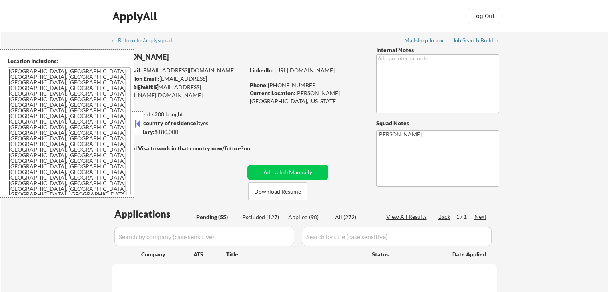
select select ""pending""
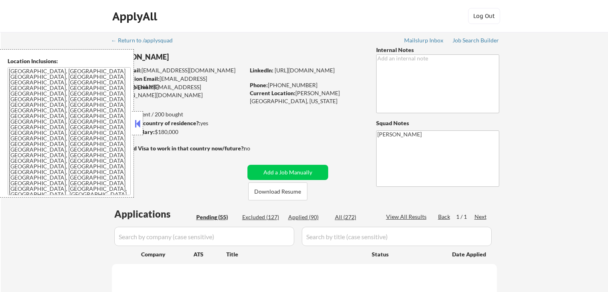
select select ""pending""
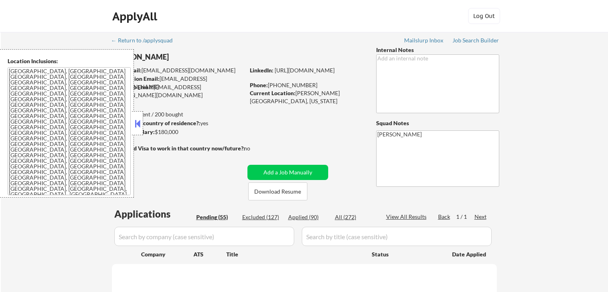
select select ""pending""
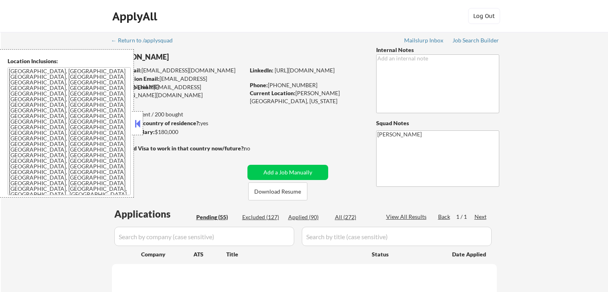
select select ""pending""
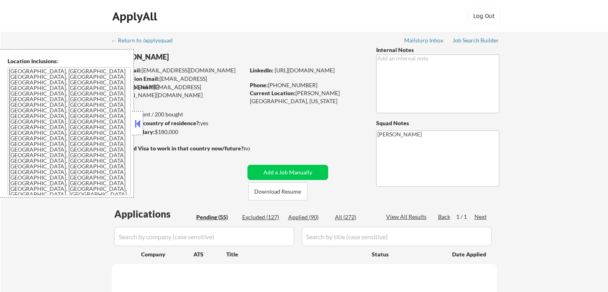
select select ""pending""
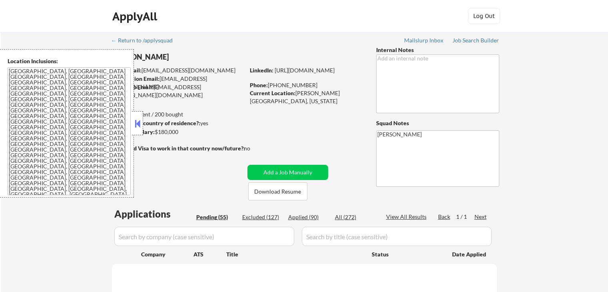
select select ""pending""
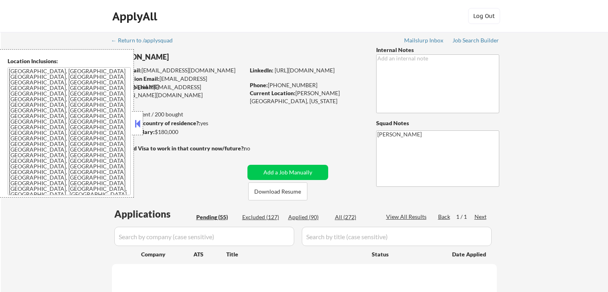
select select ""pending""
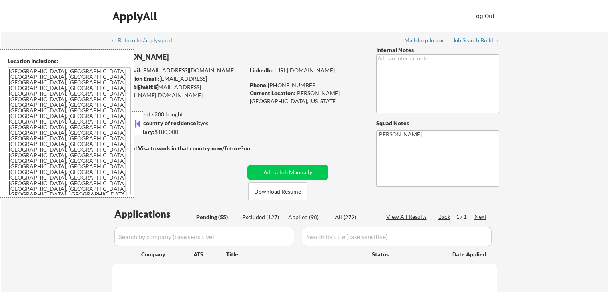
select select ""pending""
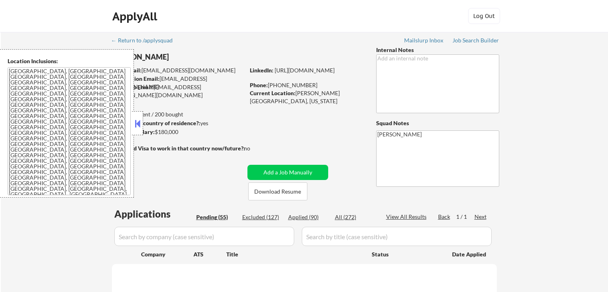
select select ""pending""
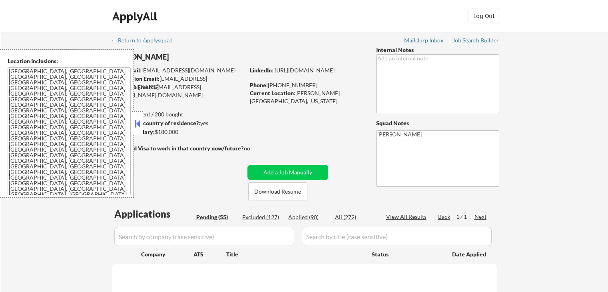
select select ""pending""
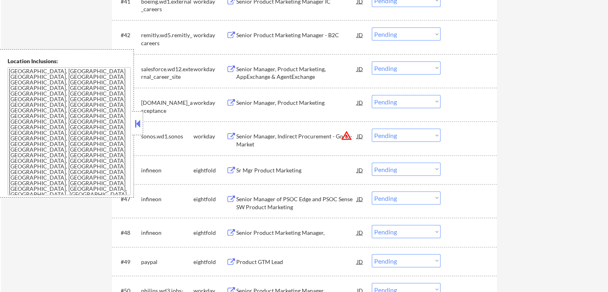
scroll to position [1838, 0]
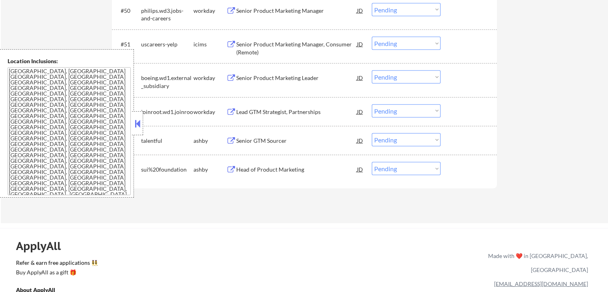
drag, startPoint x: 397, startPoint y: 139, endPoint x: 401, endPoint y: 144, distance: 6.0
click at [398, 139] on select "Choose an option... Pending Applied Excluded (Questions) Excluded (Expired) Exc…" at bounding box center [406, 139] width 69 height 13
click at [372, 133] on select "Choose an option... Pending Applied Excluded (Questions) Excluded (Expired) Exc…" at bounding box center [406, 139] width 69 height 13
click at [251, 169] on div "Head of Product Marketing" at bounding box center [296, 169] width 121 height 8
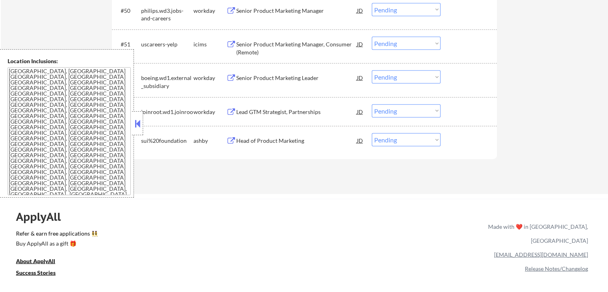
click at [405, 146] on div "#54 sui%20foundation ashby Head of Product Marketing JD Choose an option... Pen…" at bounding box center [302, 140] width 377 height 22
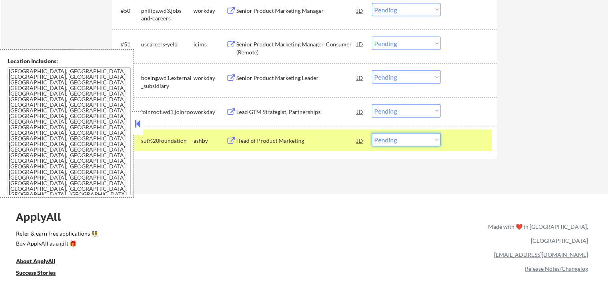
click at [420, 141] on select "Choose an option... Pending Applied Excluded (Questions) Excluded (Expired) Exc…" at bounding box center [406, 139] width 69 height 13
select select ""excluded""
click at [372, 133] on select "Choose an option... Pending Applied Excluded (Questions) Excluded (Expired) Exc…" at bounding box center [406, 139] width 69 height 13
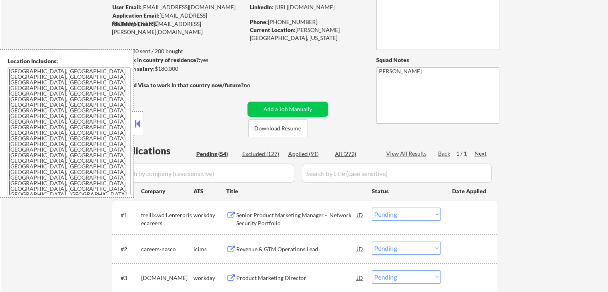
scroll to position [120, 0]
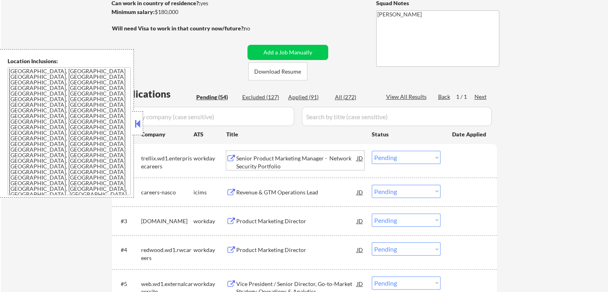
click at [265, 163] on div "Senior Product Marketing Manager - Network Security Portfolio" at bounding box center [296, 162] width 121 height 16
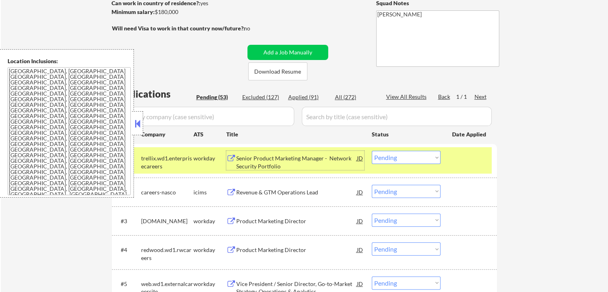
scroll to position [200, 0]
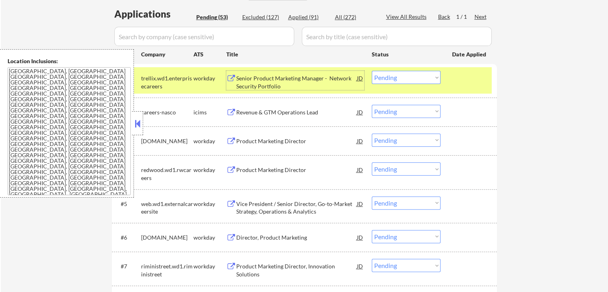
click at [262, 141] on div "Product Marketing Director" at bounding box center [296, 141] width 121 height 8
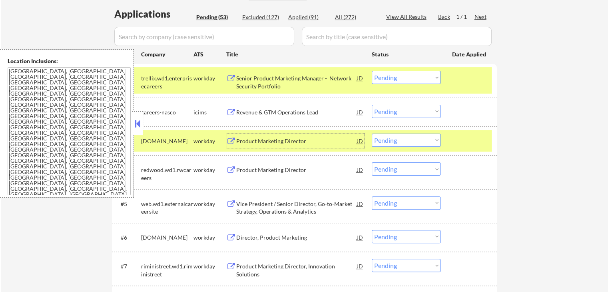
click at [256, 166] on div "Product Marketing Director" at bounding box center [296, 170] width 121 height 8
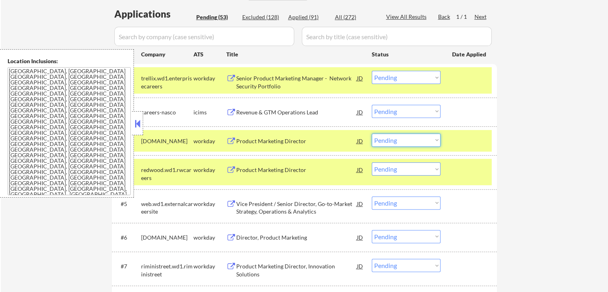
drag, startPoint x: 416, startPoint y: 140, endPoint x: 417, endPoint y: 145, distance: 5.3
click at [416, 140] on select "Choose an option... Pending Applied Excluded (Questions) Excluded (Expired) Exc…" at bounding box center [406, 139] width 69 height 13
click at [372, 133] on select "Choose an option... Pending Applied Excluded (Questions) Excluded (Expired) Exc…" at bounding box center [406, 139] width 69 height 13
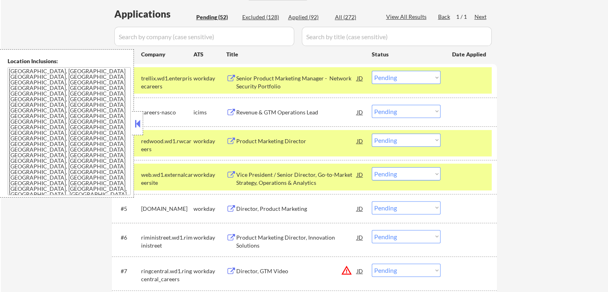
scroll to position [240, 0]
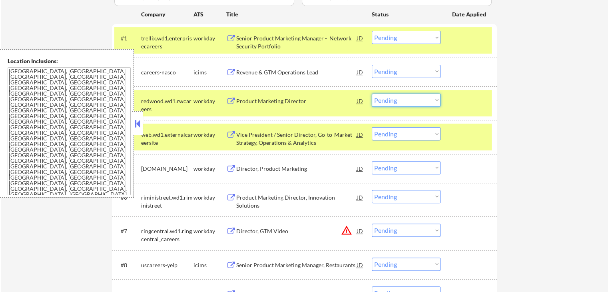
click at [401, 100] on select "Choose an option... Pending Applied Excluded (Questions) Excluded (Expired) Exc…" at bounding box center [406, 99] width 69 height 13
click at [372, 93] on select "Choose an option... Pending Applied Excluded (Questions) Excluded (Expired) Exc…" at bounding box center [406, 99] width 69 height 13
select select ""pending""
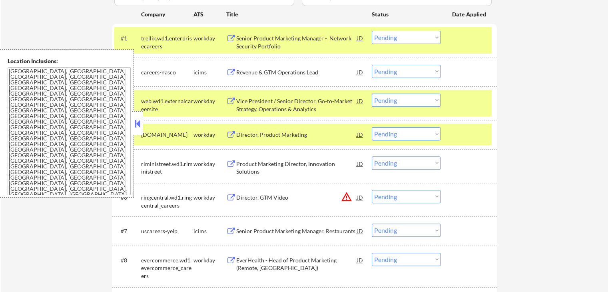
drag, startPoint x: 401, startPoint y: 35, endPoint x: 402, endPoint y: 41, distance: 5.7
click at [401, 35] on select "Choose an option... Pending Applied Excluded (Questions) Excluded (Expired) Exc…" at bounding box center [406, 37] width 69 height 13
click at [372, 31] on select "Choose an option... Pending Applied Excluded (Questions) Excluded (Expired) Exc…" at bounding box center [406, 37] width 69 height 13
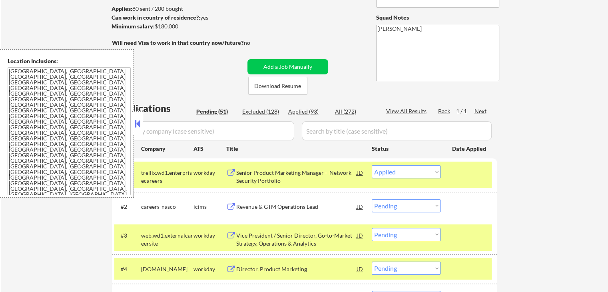
scroll to position [160, 0]
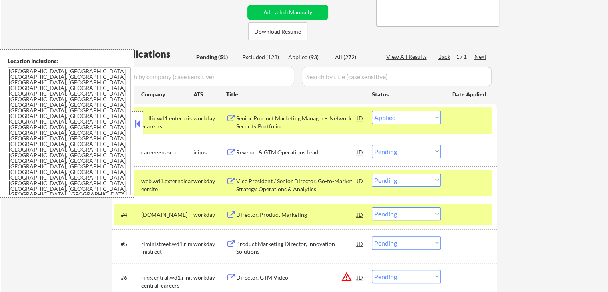
select select ""pending""
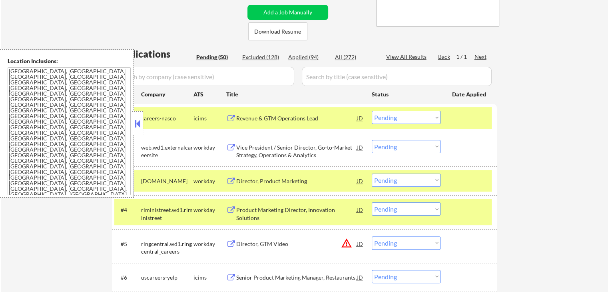
click at [253, 157] on div "Vice President / Senior Director, Go-to-Market Strategy, Operations & Analytics" at bounding box center [296, 151] width 121 height 16
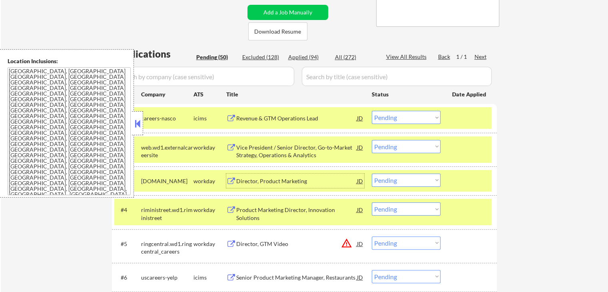
click at [264, 183] on div "Director, Product Marketing" at bounding box center [296, 181] width 121 height 8
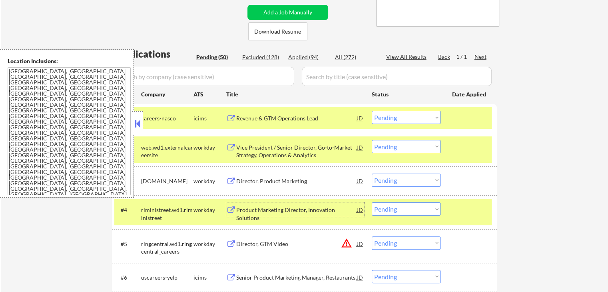
click at [248, 208] on div "Product Marketing Director, Innovation Solutions" at bounding box center [296, 214] width 121 height 16
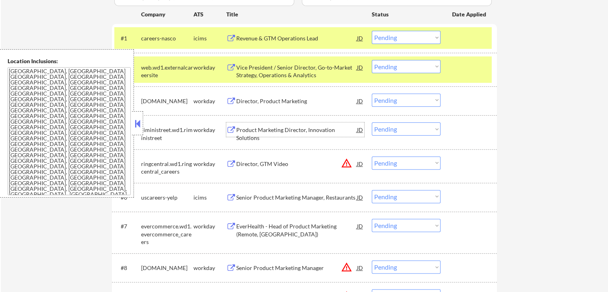
scroll to position [280, 0]
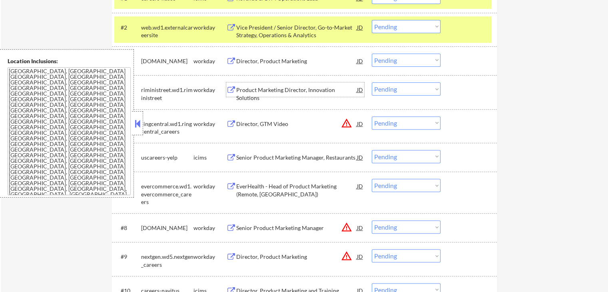
drag, startPoint x: 392, startPoint y: 91, endPoint x: 397, endPoint y: 94, distance: 5.4
click at [393, 91] on select "Choose an option... Pending Applied Excluded (Questions) Excluded (Expired) Exc…" at bounding box center [406, 88] width 69 height 13
click at [372, 82] on select "Choose an option... Pending Applied Excluded (Questions) Excluded (Expired) Exc…" at bounding box center [406, 88] width 69 height 13
select select ""pending""
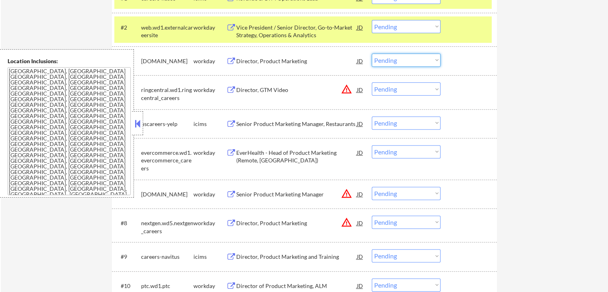
click at [398, 58] on select "Choose an option... Pending Applied Excluded (Questions) Excluded (Expired) Exc…" at bounding box center [406, 60] width 69 height 13
click at [372, 54] on select "Choose an option... Pending Applied Excluded (Questions) Excluded (Expired) Exc…" at bounding box center [406, 60] width 69 height 13
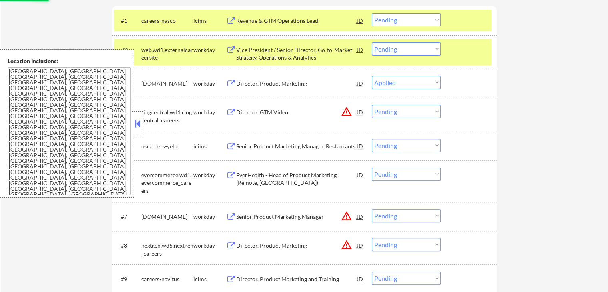
scroll to position [240, 0]
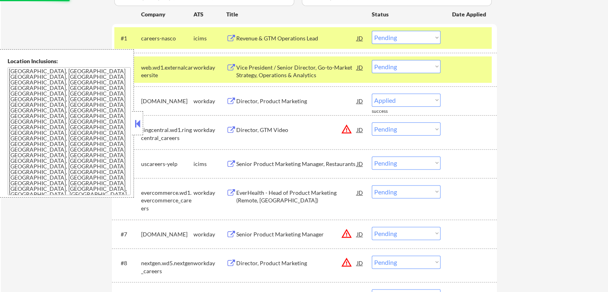
select select ""pending""
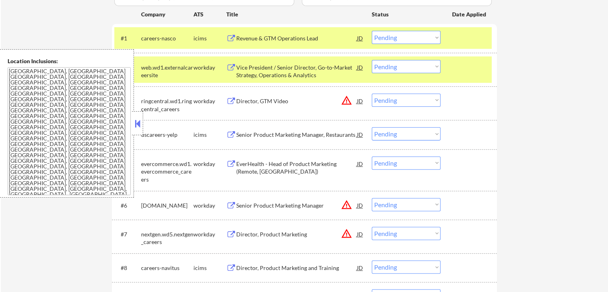
scroll to position [280, 0]
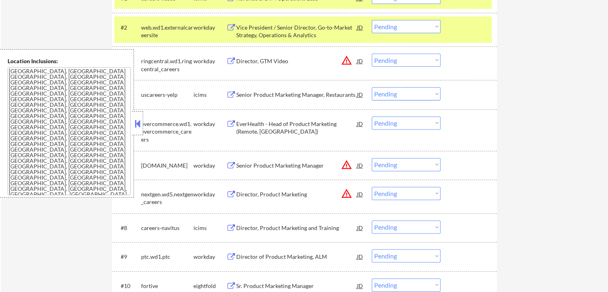
drag, startPoint x: 380, startPoint y: 123, endPoint x: 390, endPoint y: 126, distance: 9.7
click at [381, 123] on select "Choose an option... Pending Applied Excluded (Questions) Excluded (Expired) Exc…" at bounding box center [406, 122] width 69 height 13
click at [372, 116] on select "Choose an option... Pending Applied Excluded (Questions) Excluded (Expired) Exc…" at bounding box center [406, 122] width 69 height 13
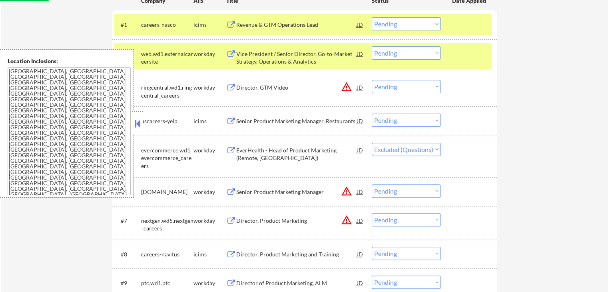
scroll to position [240, 0]
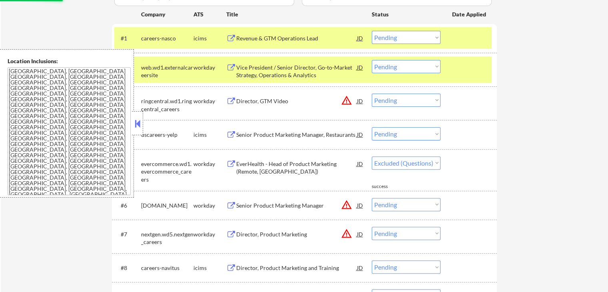
click at [178, 166] on div "evercommerce.wd1.evercommerce_careers" at bounding box center [167, 172] width 52 height 24
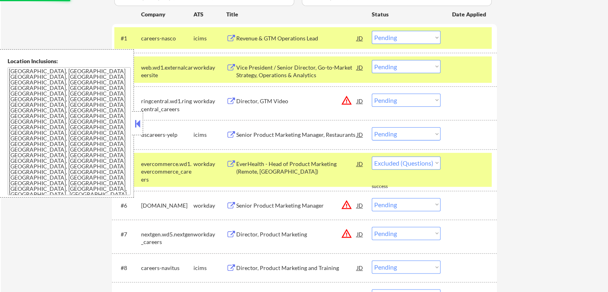
select select ""pending""
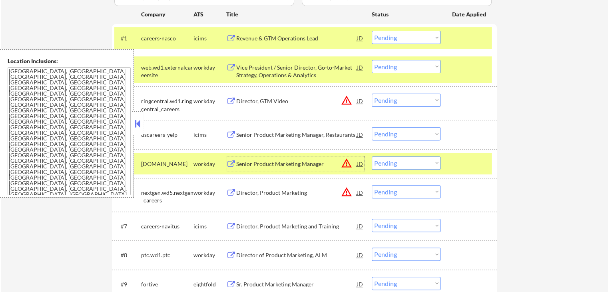
click at [246, 163] on div "Senior Product Marketing Manager" at bounding box center [296, 164] width 121 height 8
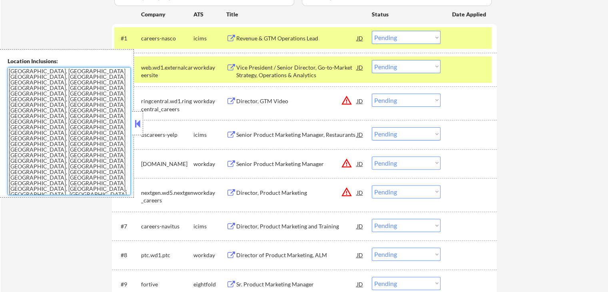
drag, startPoint x: 127, startPoint y: 156, endPoint x: 79, endPoint y: 129, distance: 55.6
click at [79, 129] on textarea "[GEOGRAPHIC_DATA], [GEOGRAPHIC_DATA] [GEOGRAPHIC_DATA], [GEOGRAPHIC_DATA] [GEOG…" at bounding box center [69, 131] width 123 height 128
click at [390, 71] on select "Choose an option... Pending Applied Excluded (Questions) Excluded (Expired) Exc…" at bounding box center [406, 66] width 69 height 13
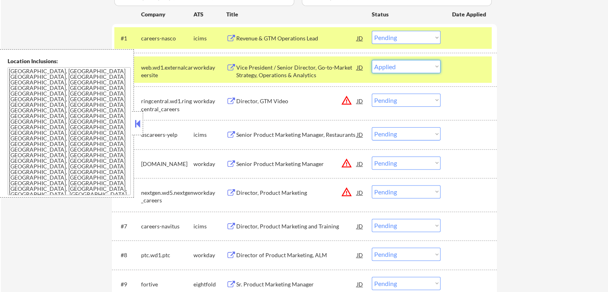
click at [372, 60] on select "Choose an option... Pending Applied Excluded (Questions) Excluded (Expired) Exc…" at bounding box center [406, 66] width 69 height 13
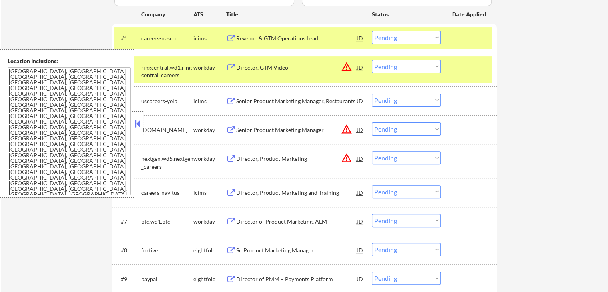
click at [405, 68] on select "Choose an option... Pending Applied Excluded (Questions) Excluded (Expired) Exc…" at bounding box center [406, 66] width 69 height 13
click at [372, 60] on select "Choose an option... Pending Applied Excluded (Questions) Excluded (Expired) Exc…" at bounding box center [406, 66] width 69 height 13
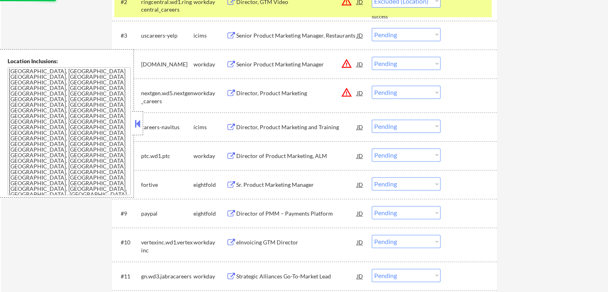
scroll to position [320, 0]
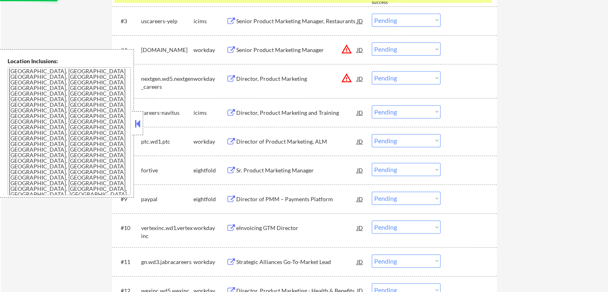
select select ""pending""
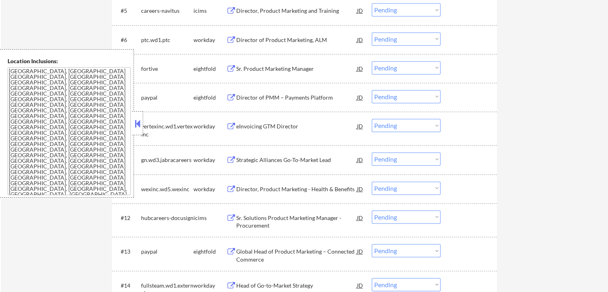
scroll to position [360, 0]
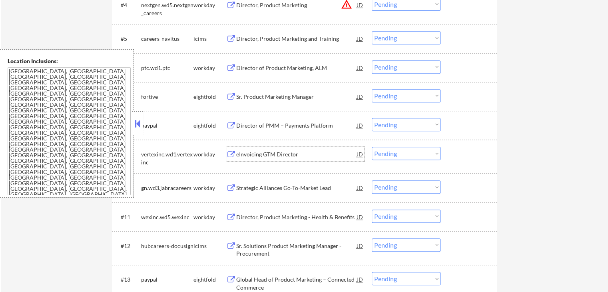
click at [258, 155] on div "eInvoicing GTM Director" at bounding box center [296, 154] width 121 height 8
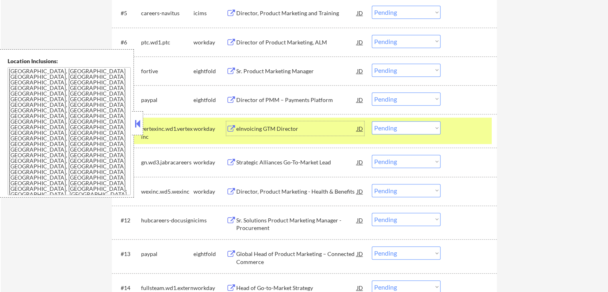
scroll to position [399, 0]
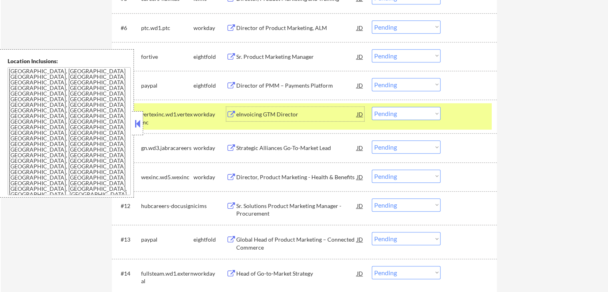
click at [248, 149] on div "Strategic Alliances Go-To-Market Lead" at bounding box center [296, 148] width 121 height 8
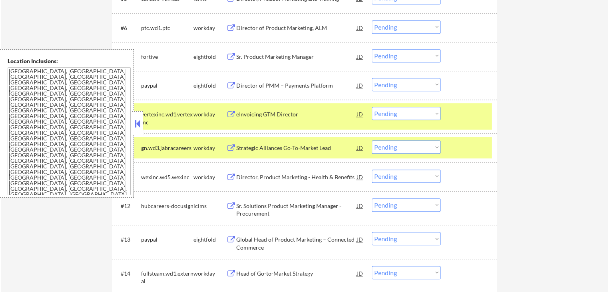
click at [249, 173] on div "Director, Product Marketing - Health & Benefits" at bounding box center [296, 177] width 121 height 8
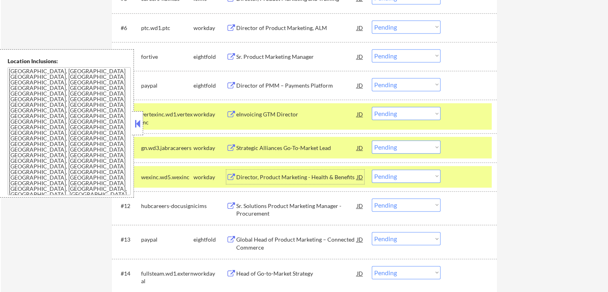
click at [400, 146] on select "Choose an option... Pending Applied Excluded (Questions) Excluded (Expired) Exc…" at bounding box center [406, 146] width 69 height 13
click at [372, 140] on select "Choose an option... Pending Applied Excluded (Questions) Excluded (Expired) Exc…" at bounding box center [406, 146] width 69 height 13
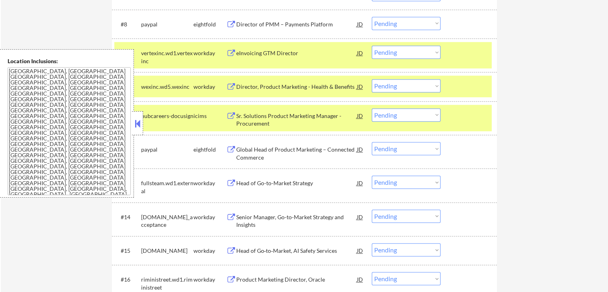
scroll to position [479, 0]
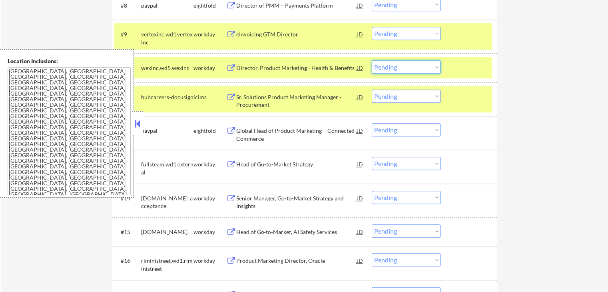
click at [397, 66] on select "Choose an option... Pending Applied Excluded (Questions) Excluded (Expired) Exc…" at bounding box center [406, 66] width 69 height 13
click at [372, 60] on select "Choose an option... Pending Applied Excluded (Questions) Excluded (Expired) Exc…" at bounding box center [406, 66] width 69 height 13
select select ""pending""
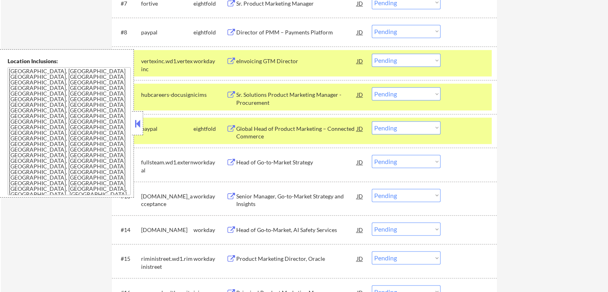
scroll to position [439, 0]
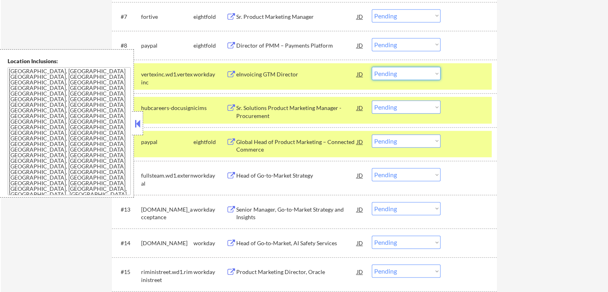
drag, startPoint x: 401, startPoint y: 68, endPoint x: 402, endPoint y: 76, distance: 7.7
click at [402, 69] on select "Choose an option... Pending Applied Excluded (Questions) Excluded (Expired) Exc…" at bounding box center [406, 73] width 69 height 13
click at [372, 67] on select "Choose an option... Pending Applied Excluded (Questions) Excluded (Expired) Exc…" at bounding box center [406, 73] width 69 height 13
select select ""pending""
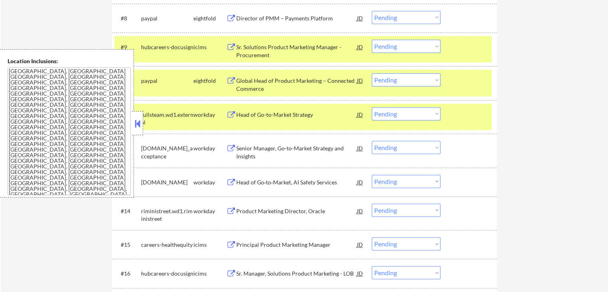
scroll to position [479, 0]
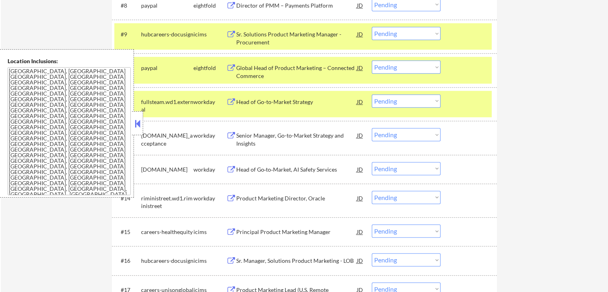
click at [270, 99] on div "Head of Go-to-Market Strategy" at bounding box center [296, 102] width 121 height 8
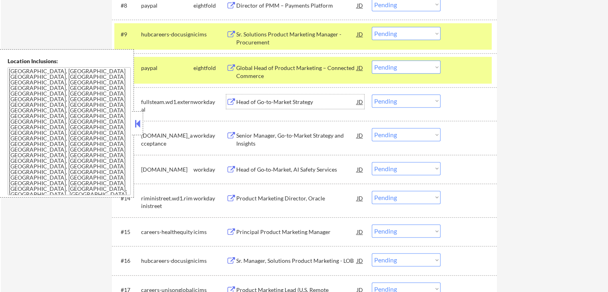
click at [386, 101] on select "Choose an option... Pending Applied Excluded (Questions) Excluded (Expired) Exc…" at bounding box center [406, 100] width 69 height 13
click at [372, 94] on select "Choose an option... Pending Applied Excluded (Questions) Excluded (Expired) Exc…" at bounding box center [406, 100] width 69 height 13
click at [268, 142] on div "Senior Manager, Go-to-Market Strategy and Insights" at bounding box center [296, 139] width 121 height 16
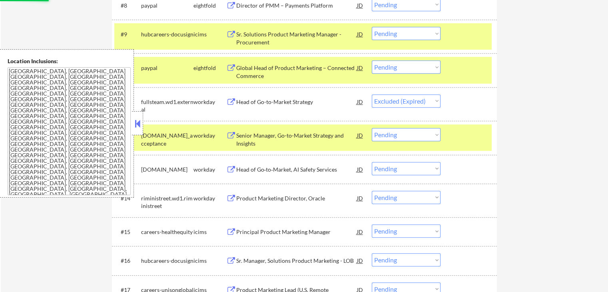
select select ""pending""
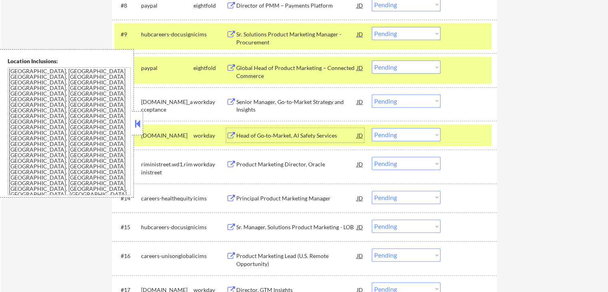
click at [259, 136] on div "Head of Go‑to‑Market, AI Safety Services" at bounding box center [296, 135] width 121 height 8
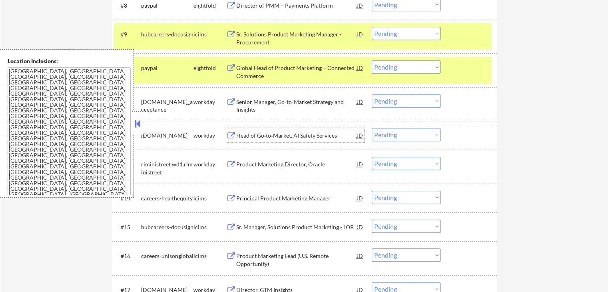
click at [241, 163] on div "Product Marketing Director, Oracle" at bounding box center [296, 164] width 121 height 8
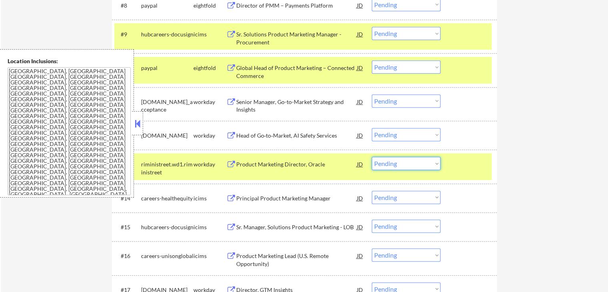
click at [415, 167] on select "Choose an option... Pending Applied Excluded (Questions) Excluded (Expired) Exc…" at bounding box center [406, 163] width 69 height 13
click at [372, 157] on select "Choose an option... Pending Applied Excluded (Questions) Excluded (Expired) Exc…" at bounding box center [406, 163] width 69 height 13
select select ""pending""
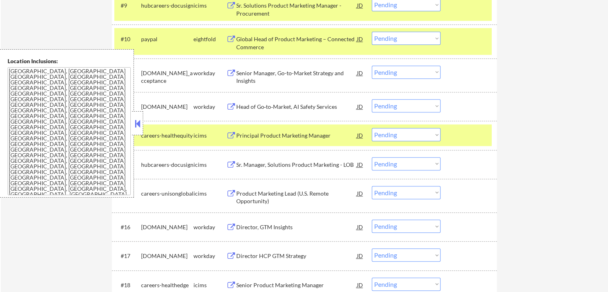
scroll to position [519, 0]
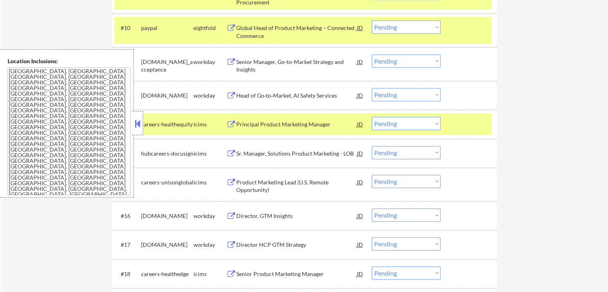
click at [393, 91] on select "Choose an option... Pending Applied Excluded (Questions) Excluded (Expired) Exc…" at bounding box center [406, 94] width 69 height 13
click at [372, 88] on select "Choose an option... Pending Applied Excluded (Questions) Excluded (Expired) Exc…" at bounding box center [406, 94] width 69 height 13
select select ""pending""
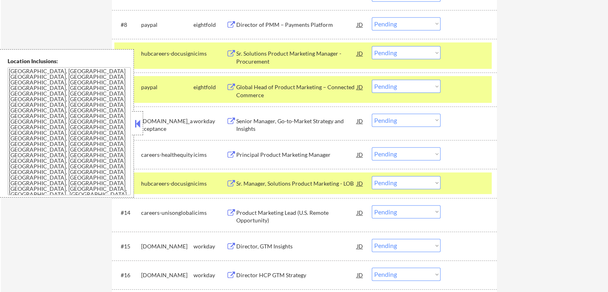
scroll to position [439, 0]
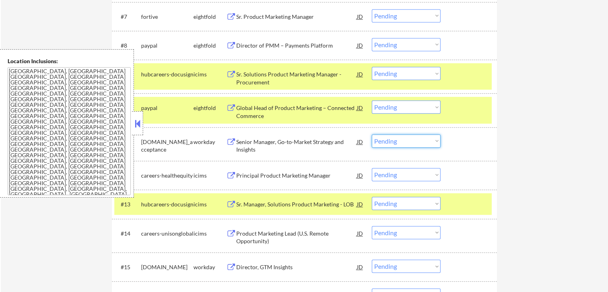
click at [409, 144] on select "Choose an option... Pending Applied Excluded (Questions) Excluded (Expired) Exc…" at bounding box center [406, 140] width 69 height 13
click at [372, 134] on select "Choose an option... Pending Applied Excluded (Questions) Excluded (Expired) Exc…" at bounding box center [406, 140] width 69 height 13
select select ""pending""
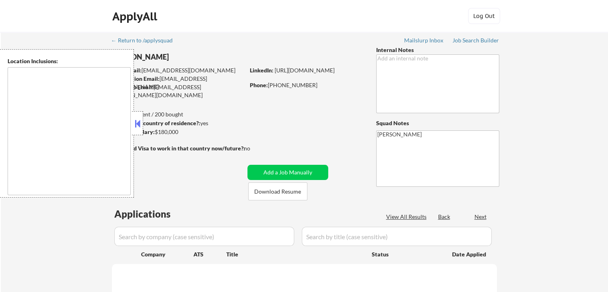
type textarea "[GEOGRAPHIC_DATA], [GEOGRAPHIC_DATA] [GEOGRAPHIC_DATA], [GEOGRAPHIC_DATA] [GEOG…"
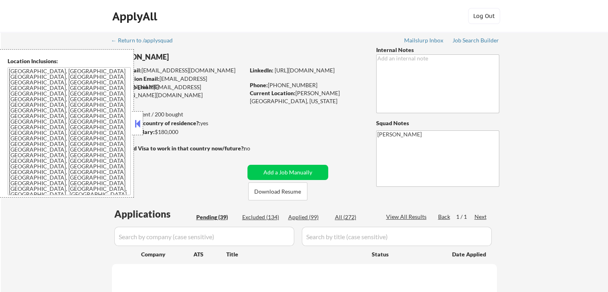
select select ""pending""
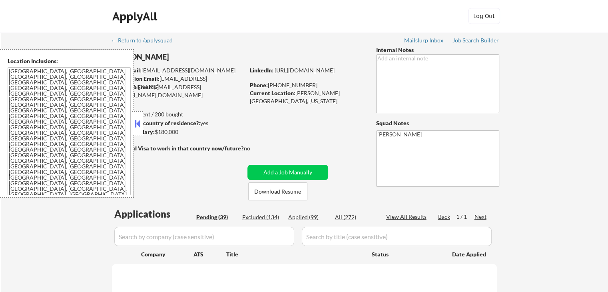
select select ""pending""
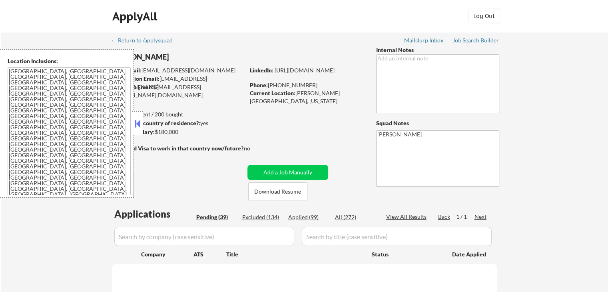
select select ""pending""
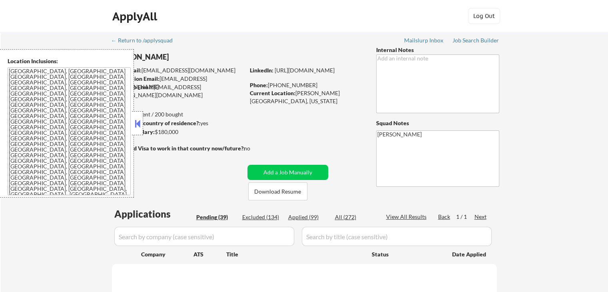
select select ""pending""
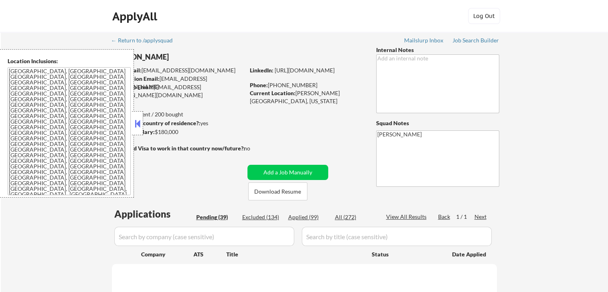
select select ""pending""
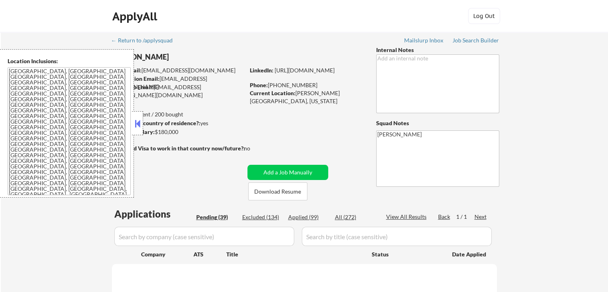
select select ""pending""
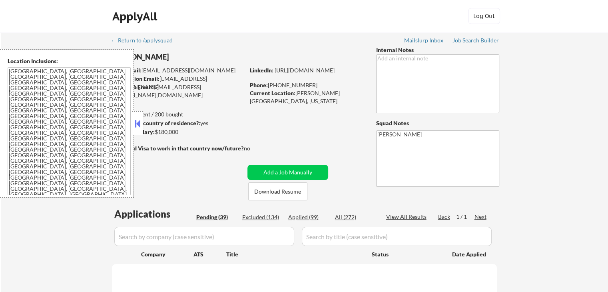
select select ""pending""
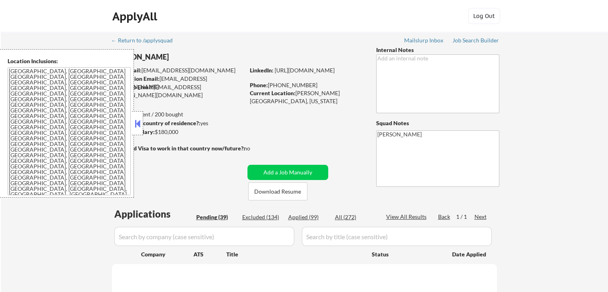
select select ""pending""
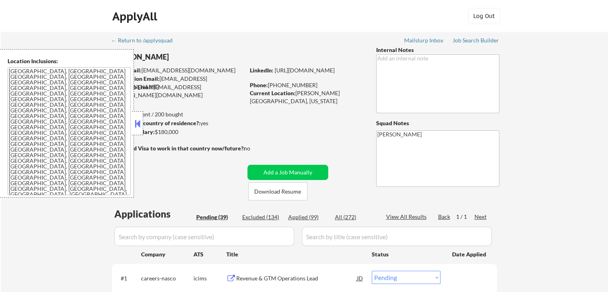
select select ""pending""
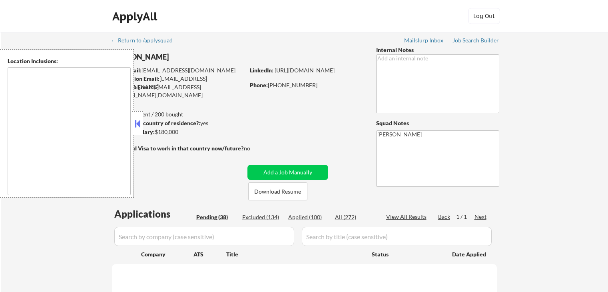
type textarea "[GEOGRAPHIC_DATA], [GEOGRAPHIC_DATA] [GEOGRAPHIC_DATA], [GEOGRAPHIC_DATA] [GEOG…"
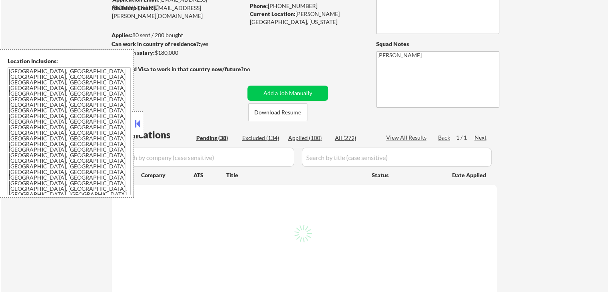
scroll to position [80, 0]
select select ""pending""
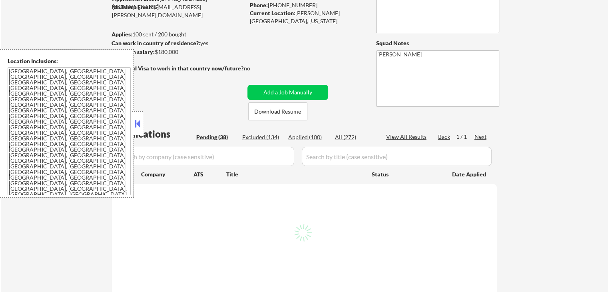
select select ""pending""
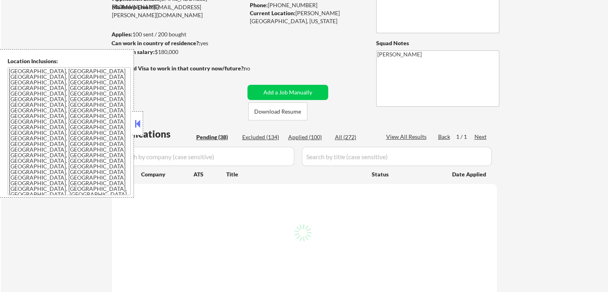
select select ""pending""
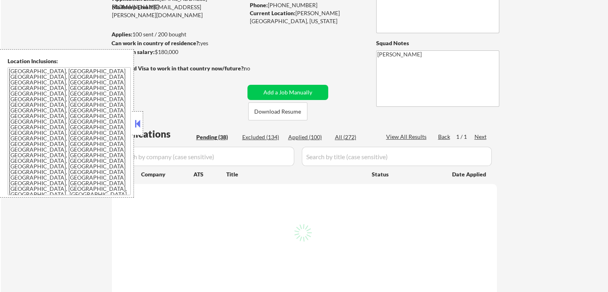
select select ""pending""
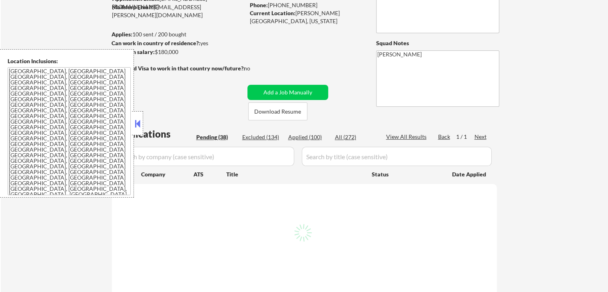
select select ""pending""
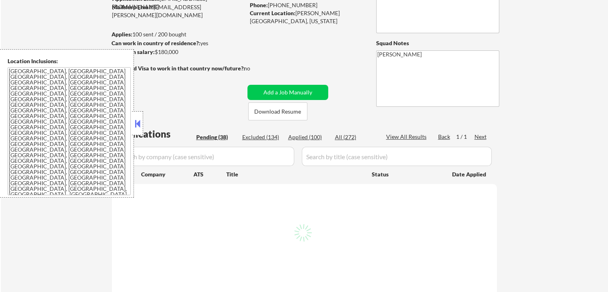
select select ""pending""
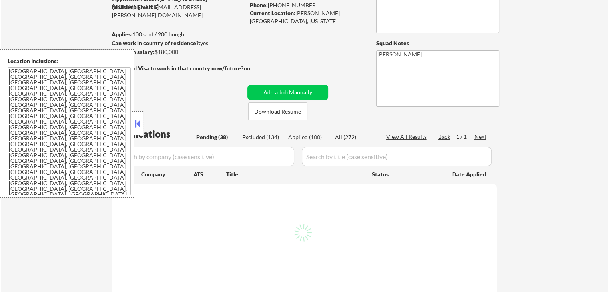
select select ""pending""
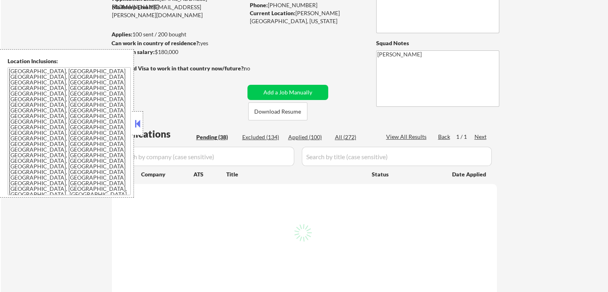
select select ""pending""
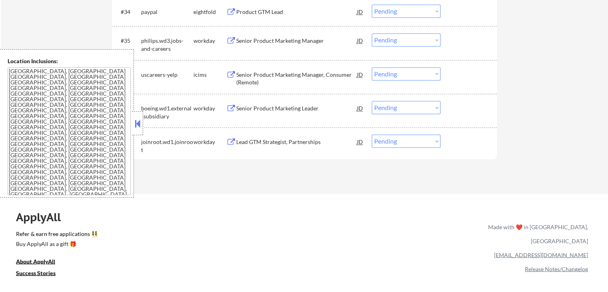
scroll to position [1358, 0]
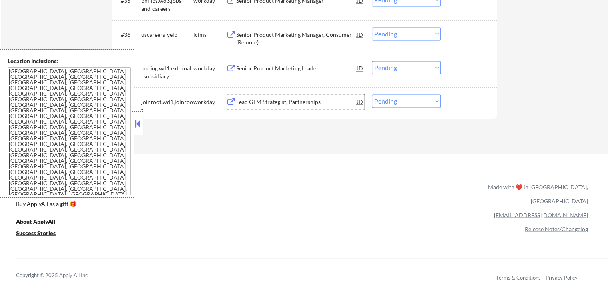
click at [272, 101] on div "Lead GTM Strategist, Partnerships" at bounding box center [296, 102] width 121 height 8
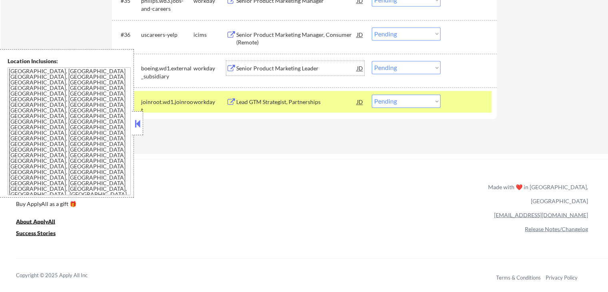
click at [277, 68] on div "Senior Product Marketing Leader" at bounding box center [296, 68] width 121 height 8
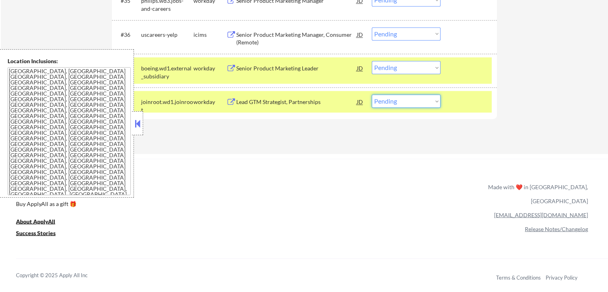
drag, startPoint x: 403, startPoint y: 99, endPoint x: 406, endPoint y: 106, distance: 7.7
click at [404, 99] on select "Choose an option... Pending Applied Excluded (Questions) Excluded (Expired) Exc…" at bounding box center [406, 100] width 69 height 13
select select ""excluded__expired_""
click at [372, 94] on select "Choose an option... Pending Applied Excluded (Questions) Excluded (Expired) Exc…" at bounding box center [406, 100] width 69 height 13
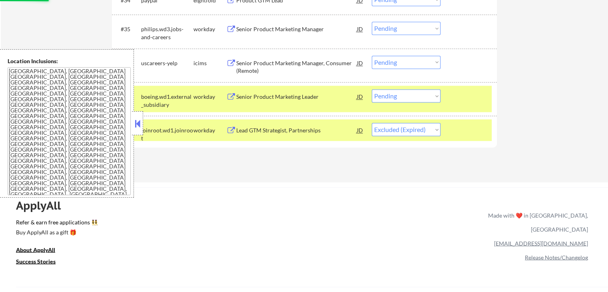
scroll to position [1318, 0]
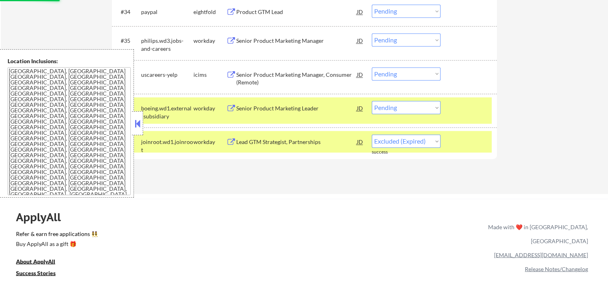
click at [231, 38] on button at bounding box center [231, 41] width 10 height 8
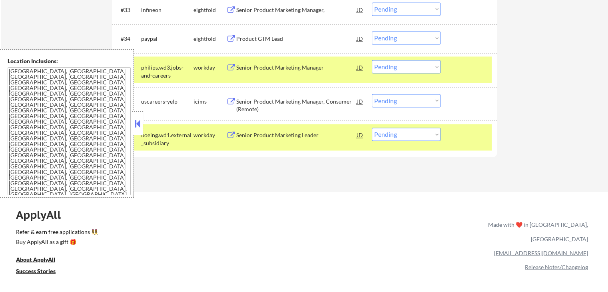
scroll to position [1278, 0]
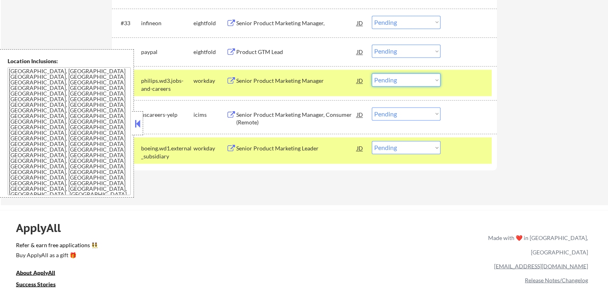
click at [416, 83] on select "Choose an option... Pending Applied Excluded (Questions) Excluded (Expired) Exc…" at bounding box center [406, 79] width 69 height 13
click at [372, 73] on select "Choose an option... Pending Applied Excluded (Questions) Excluded (Expired) Exc…" at bounding box center [406, 79] width 69 height 13
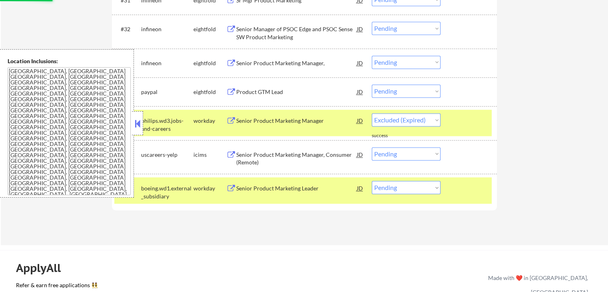
scroll to position [1159, 0]
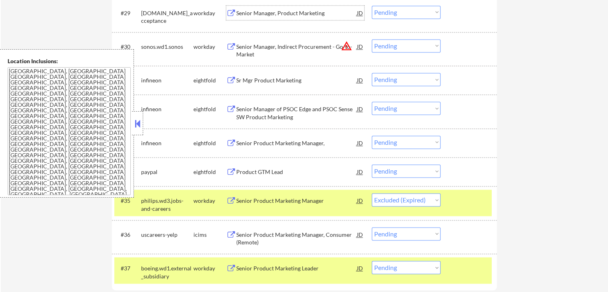
click at [246, 12] on div "Senior Manager, Product Marketing" at bounding box center [296, 13] width 121 height 8
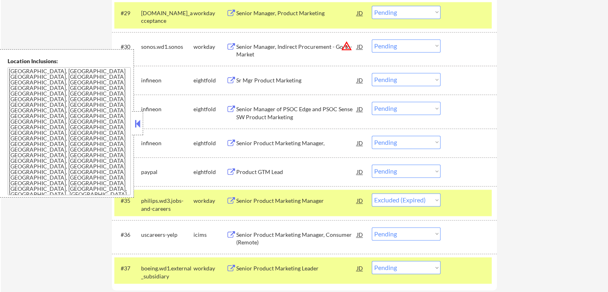
select select ""pending""
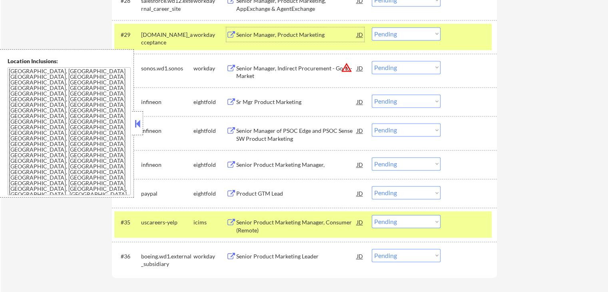
scroll to position [1119, 0]
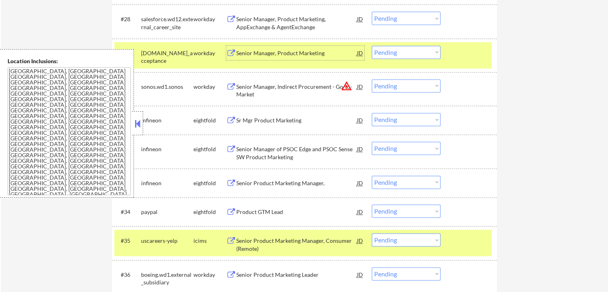
click at [400, 52] on select "Choose an option... Pending Applied Excluded (Questions) Excluded (Expired) Exc…" at bounding box center [406, 52] width 69 height 13
click at [372, 46] on select "Choose an option... Pending Applied Excluded (Questions) Excluded (Expired) Exc…" at bounding box center [406, 52] width 69 height 13
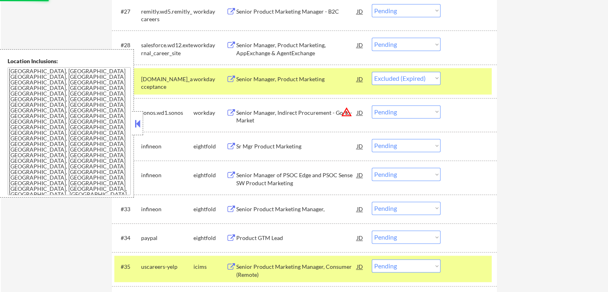
scroll to position [1079, 0]
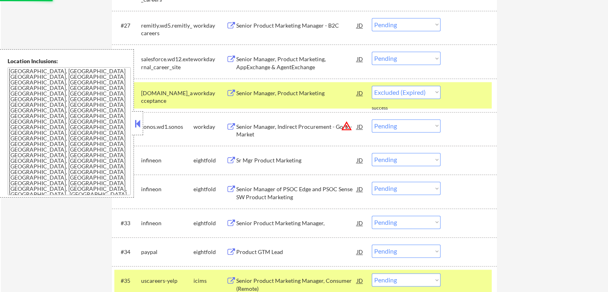
select select ""pending""
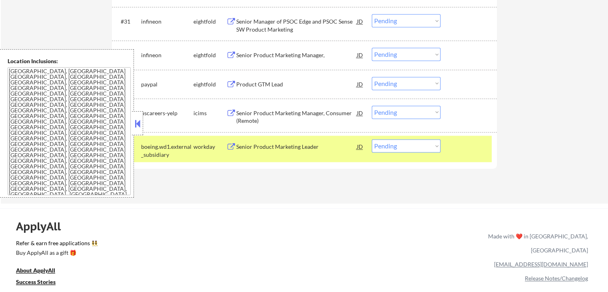
scroll to position [1198, 0]
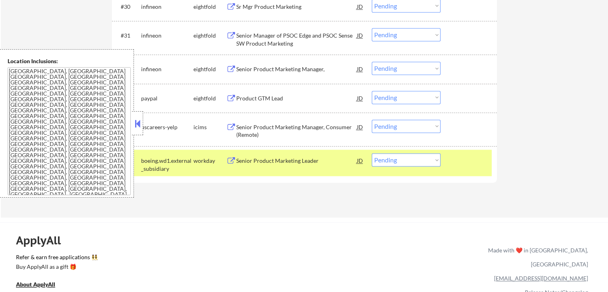
click at [404, 162] on select "Choose an option... Pending Applied Excluded (Questions) Excluded (Expired) Exc…" at bounding box center [406, 159] width 69 height 13
select select ""applied""
click at [372, 153] on select "Choose an option... Pending Applied Excluded (Questions) Excluded (Expired) Exc…" at bounding box center [406, 159] width 69 height 13
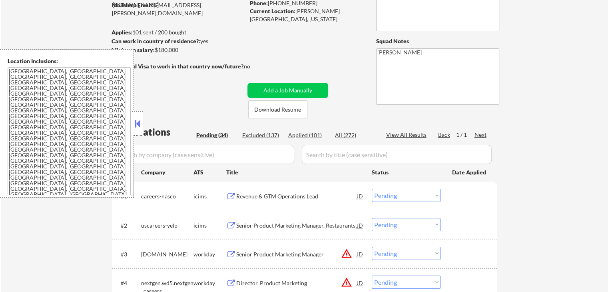
scroll to position [120, 0]
